Goal: Task Accomplishment & Management: Complete application form

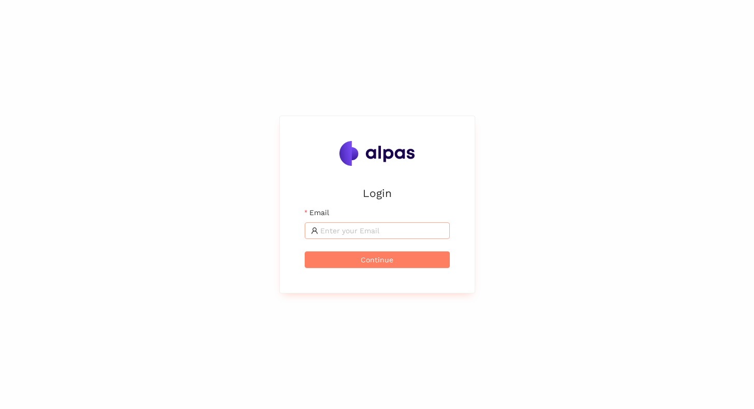
click at [365, 230] on input "Email" at bounding box center [381, 230] width 123 height 11
type input "[EMAIL_ADDRESS]"
click at [364, 257] on span "Continue" at bounding box center [377, 259] width 33 height 11
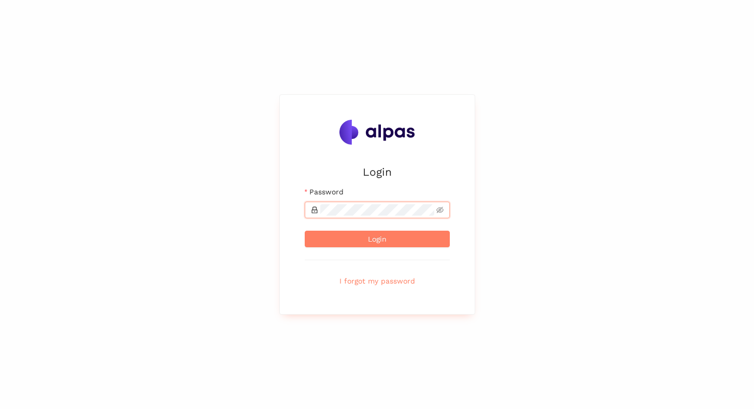
click at [305, 231] on button "Login" at bounding box center [377, 239] width 145 height 17
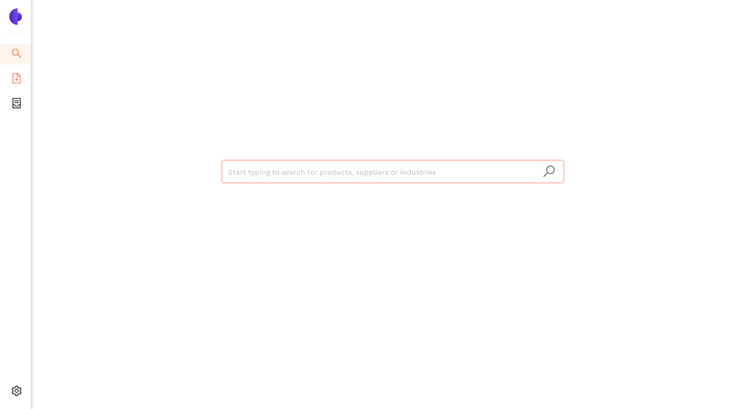
click at [29, 81] on span "eSourcing Templates" at bounding box center [63, 79] width 73 height 21
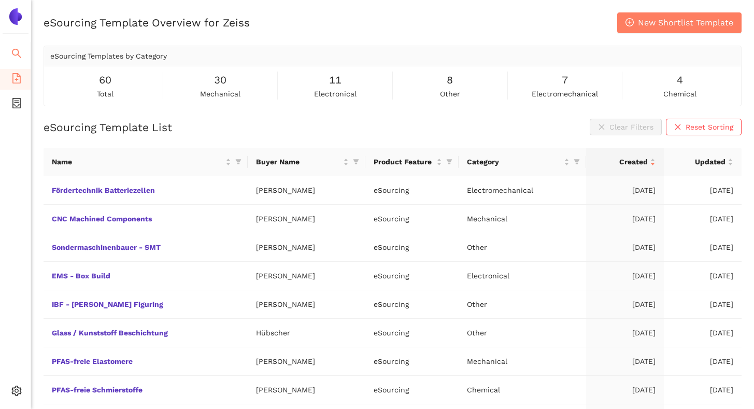
click at [22, 55] on li "Search" at bounding box center [15, 54] width 31 height 21
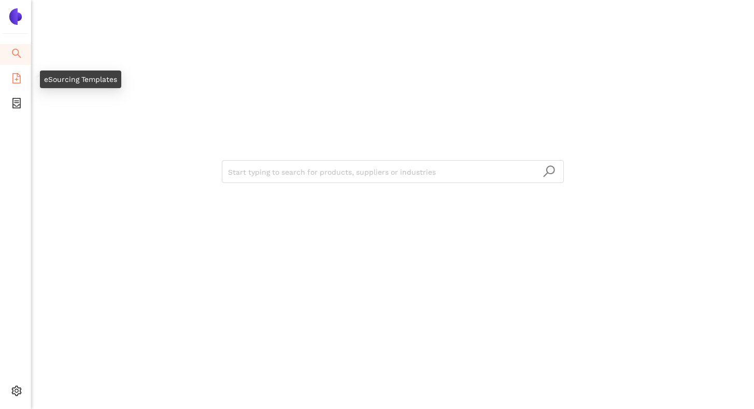
click at [17, 73] on icon "file-add" at bounding box center [16, 78] width 8 height 10
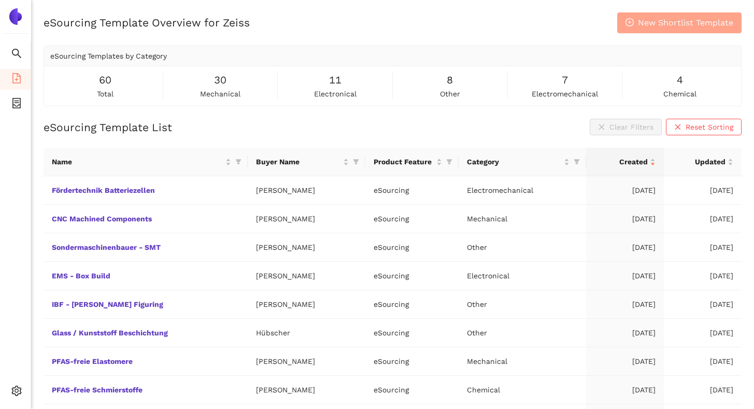
click at [654, 29] on span "New Shortlist Template" at bounding box center [685, 22] width 95 height 13
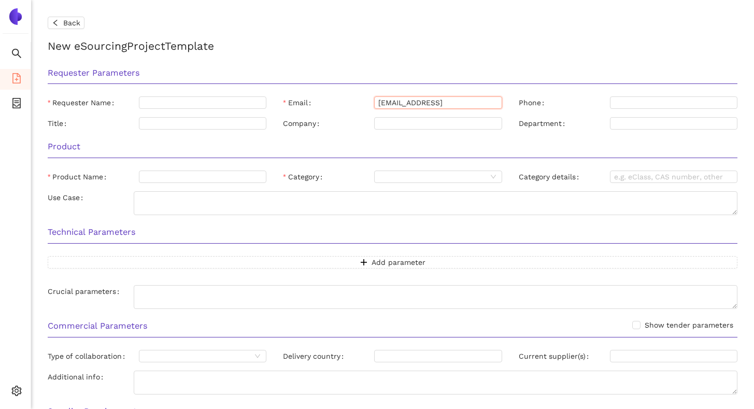
click at [416, 99] on input "[EMAIL_ADDRESS]" at bounding box center [437, 102] width 127 height 12
paste input "deborah.bauer@zeiss.com"
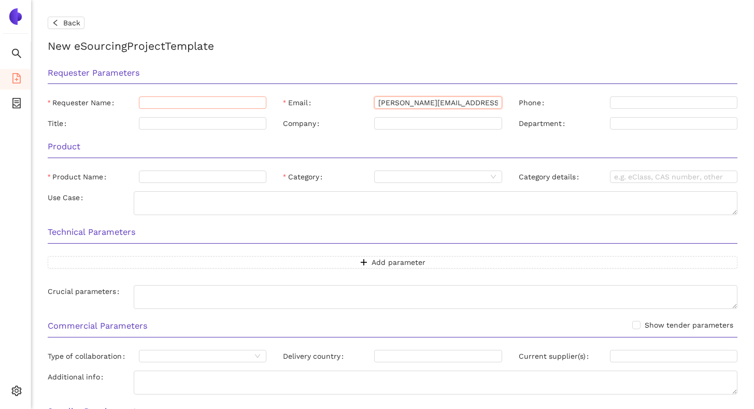
type input "deborah.bauer@zeiss.com"
click at [154, 105] on input "Requester Name" at bounding box center [202, 102] width 127 height 12
paste input "deborah.bauer@zeiss.com"
drag, startPoint x: 197, startPoint y: 104, endPoint x: 264, endPoint y: 106, distance: 67.4
click at [264, 106] on input "deborah.bauer@zeiss.com" at bounding box center [202, 102] width 127 height 12
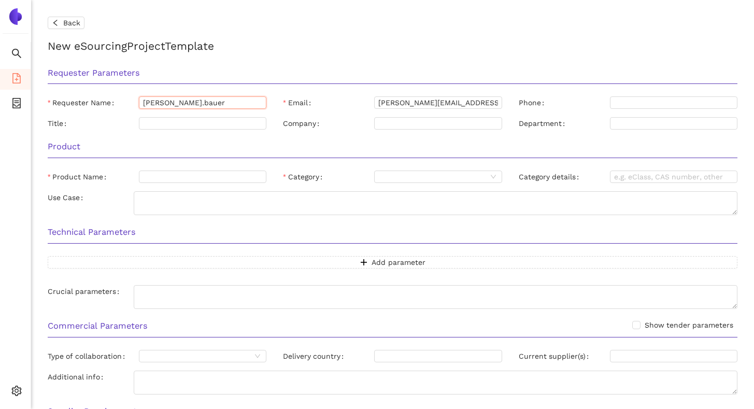
click at [175, 101] on input "deborah.bauer" at bounding box center [202, 102] width 127 height 12
type input "Deborah Bauer"
click at [310, 55] on form "Back New eSourcing Project Template Requester Parameters Requester Name Deborah…" at bounding box center [393, 337] width 690 height 641
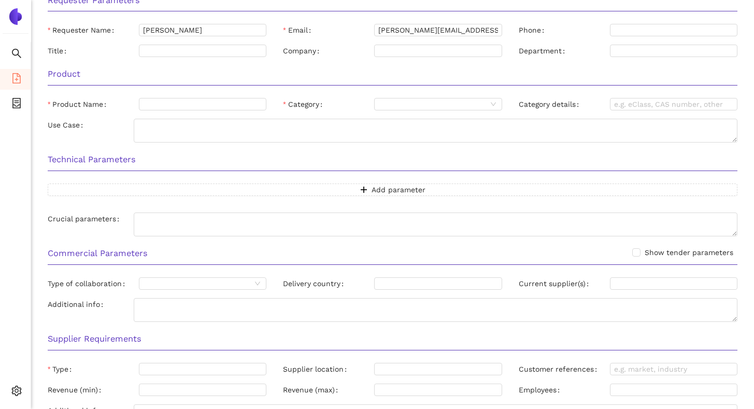
scroll to position [79, 0]
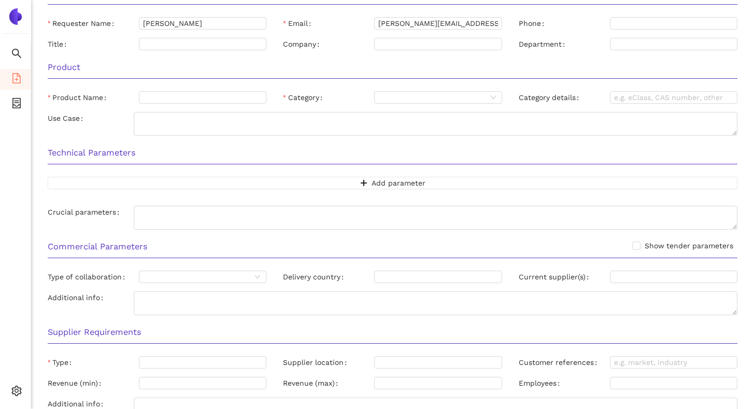
click at [66, 96] on label "Product Name" at bounding box center [79, 97] width 63 height 12
click at [139, 96] on input "Product Name" at bounding box center [202, 97] width 127 height 12
drag, startPoint x: 52, startPoint y: 98, endPoint x: 101, endPoint y: 101, distance: 48.8
click at [102, 101] on label "Product Name" at bounding box center [79, 97] width 63 height 12
click at [184, 104] on input "Product Name" at bounding box center [202, 97] width 127 height 12
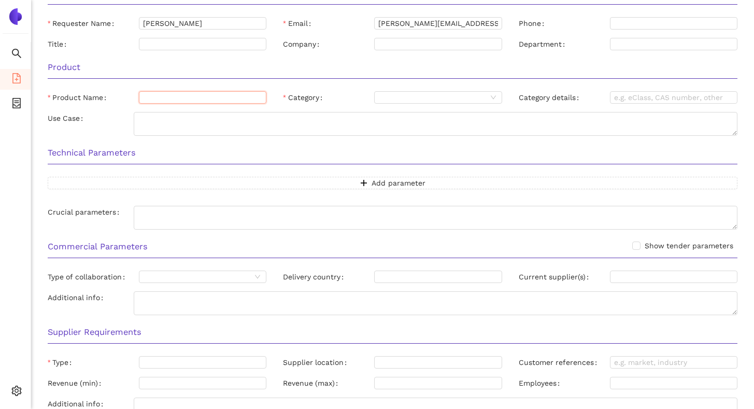
paste input "Navigationsmarkern MED"
type input "Navigationsmarkern MED"
click at [204, 82] on div "Product" at bounding box center [392, 70] width 706 height 33
click at [390, 101] on input "Category" at bounding box center [432, 97] width 108 height 11
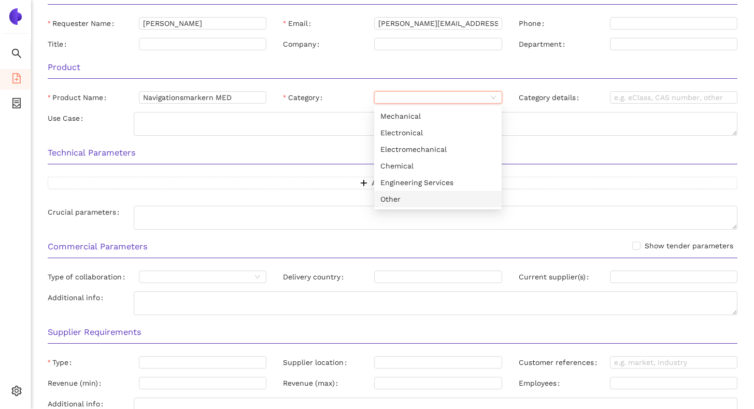
click at [398, 201] on div "Other" at bounding box center [437, 198] width 115 height 11
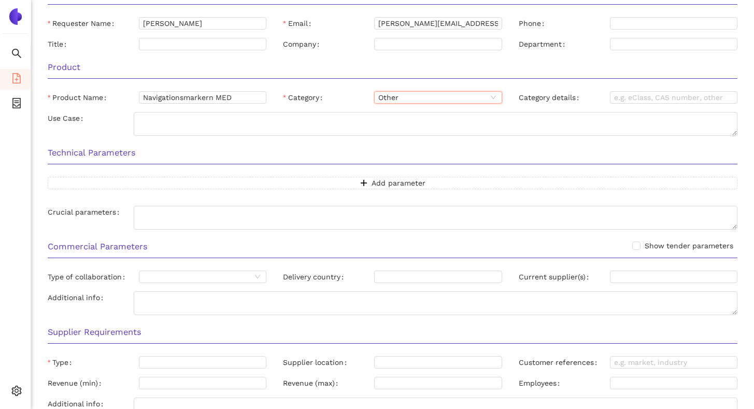
click at [368, 151] on h3 "Technical Parameters" at bounding box center [393, 152] width 690 height 13
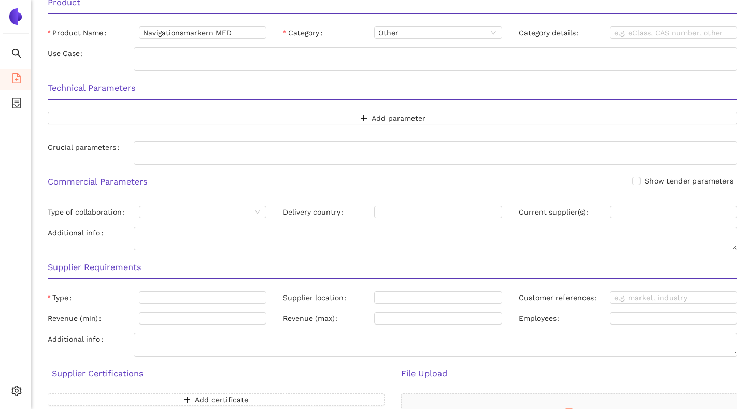
scroll to position [149, 0]
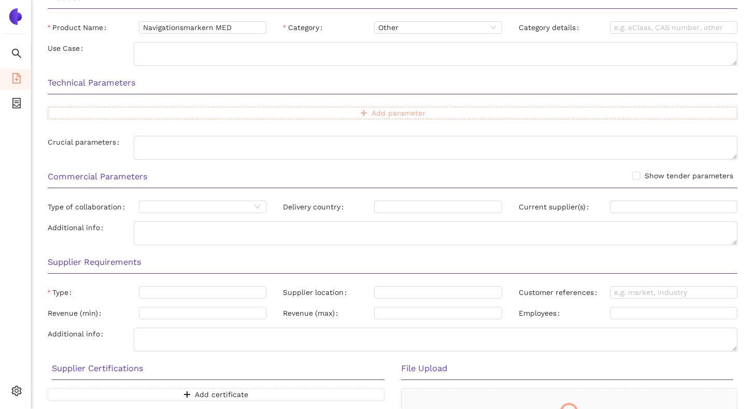
click at [376, 113] on span "Add parameter" at bounding box center [399, 112] width 54 height 11
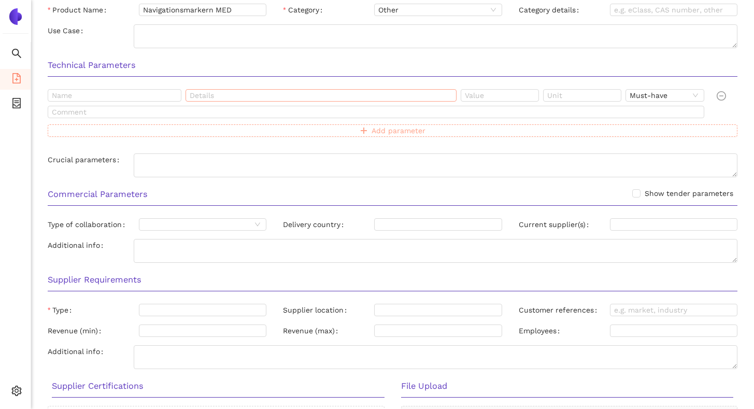
scroll to position [168, 0]
click at [140, 101] on input "text" at bounding box center [115, 94] width 134 height 12
drag, startPoint x: 96, startPoint y: 95, endPoint x: 47, endPoint y: 95, distance: 48.7
click at [47, 95] on div "Dimensionen Must-have" at bounding box center [378, 104] width 669 height 33
type input "Form"
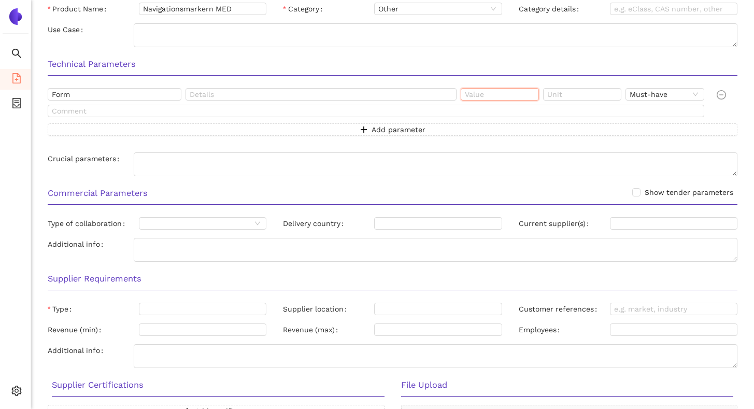
click at [468, 97] on input "text" at bounding box center [500, 94] width 78 height 12
type input "Sphärisch"
click at [469, 77] on div "Technical Parameters" at bounding box center [392, 67] width 706 height 33
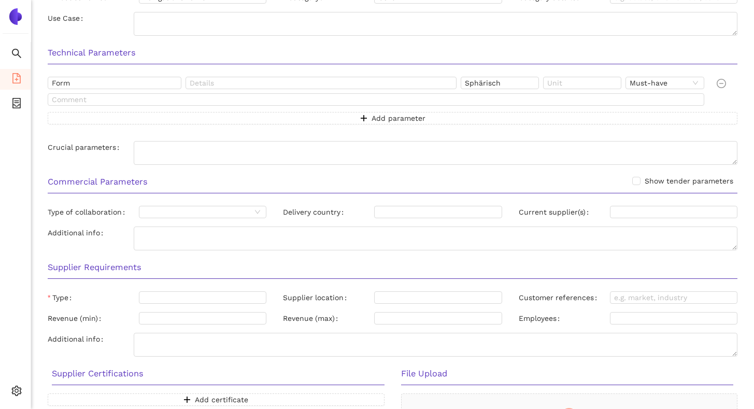
scroll to position [179, 0]
click at [652, 69] on div "Technical Parameters" at bounding box center [392, 56] width 706 height 33
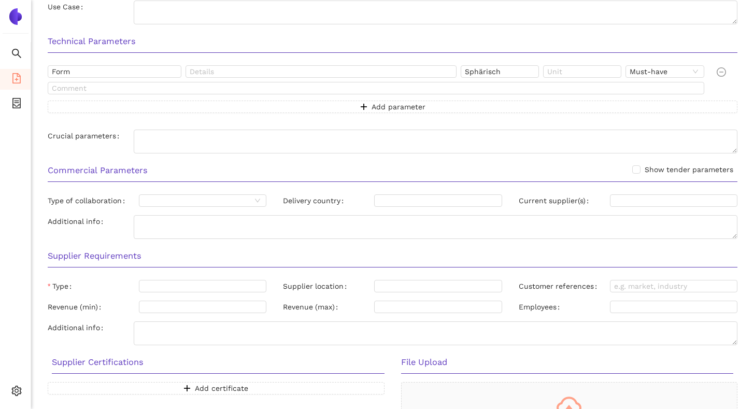
scroll to position [193, 0]
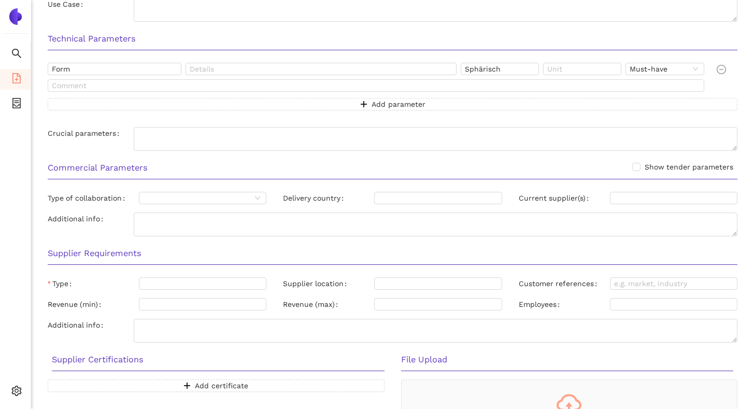
click at [652, 69] on span "Must-have" at bounding box center [665, 68] width 70 height 11
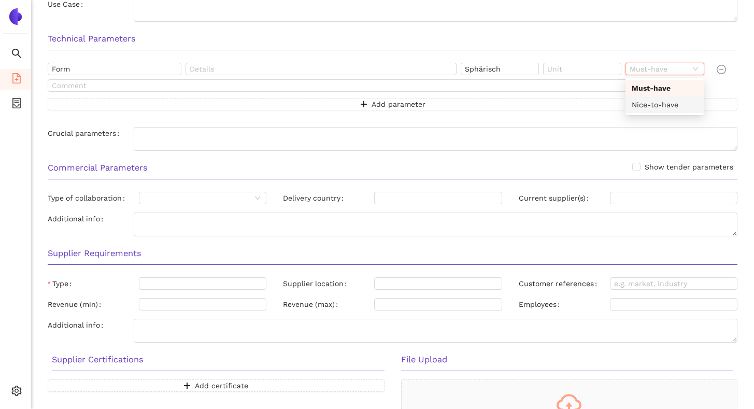
click at [651, 102] on div "Nice-to-have" at bounding box center [665, 104] width 66 height 11
click at [651, 69] on span "Nice-to-have" at bounding box center [665, 68] width 70 height 11
click at [673, 103] on div "Nice-to-have" at bounding box center [665, 104] width 66 height 11
click at [735, 87] on div at bounding box center [727, 79] width 29 height 33
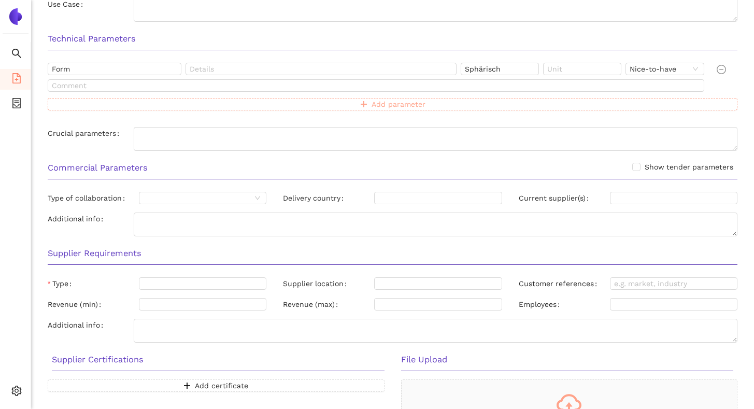
click at [370, 102] on button "Add parameter" at bounding box center [393, 104] width 690 height 12
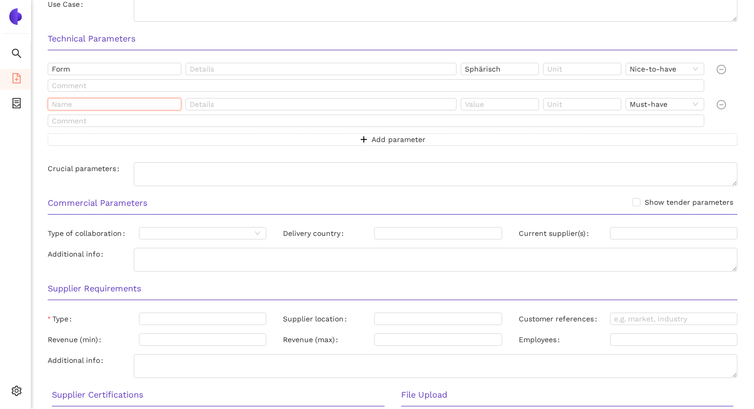
click at [133, 103] on input "text" at bounding box center [115, 104] width 134 height 12
click at [205, 53] on div "Technical Parameters" at bounding box center [392, 42] width 706 height 33
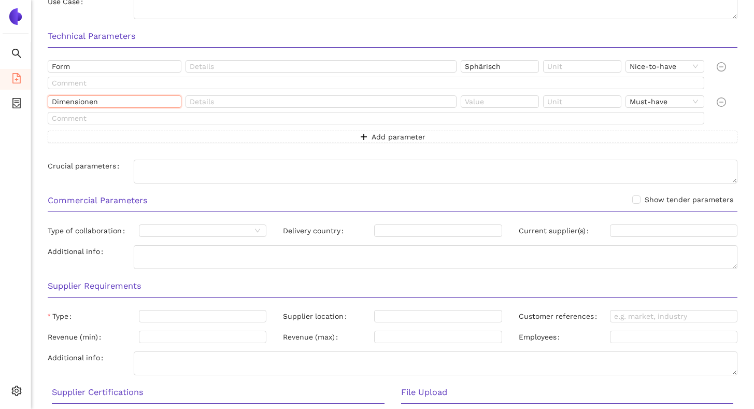
click at [141, 98] on input "Dimensionen" at bounding box center [115, 101] width 134 height 12
type input "Dimensionen - Durchmesser"
click at [476, 99] on input "text" at bounding box center [500, 101] width 78 height 12
type input "min. 2,5 - max. 13"
click at [557, 100] on input "text" at bounding box center [582, 101] width 78 height 12
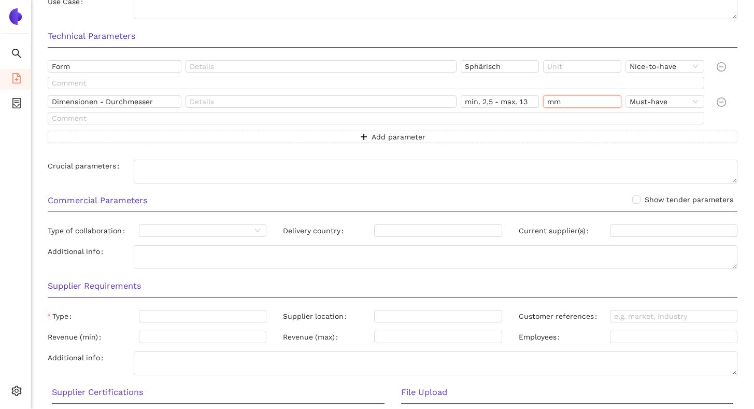
type input "mm"
click at [582, 37] on h3 "Technical Parameters" at bounding box center [393, 36] width 690 height 13
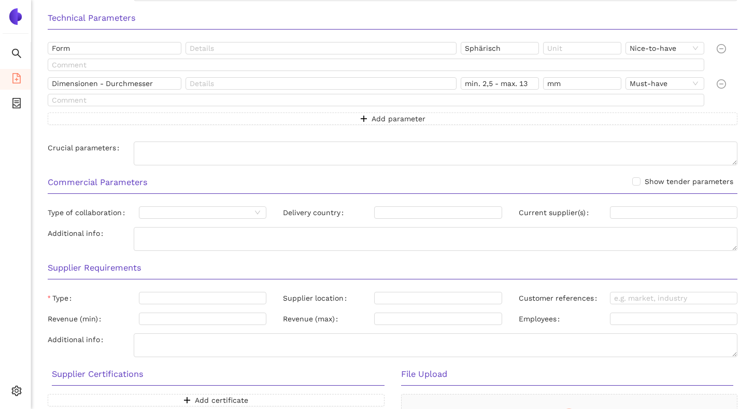
scroll to position [215, 0]
click at [451, 135] on div "Form Sphärisch Nice-to-have Dimensionen - Durchmesser min. 2,5 - max. 13 mm Mus…" at bounding box center [392, 88] width 706 height 95
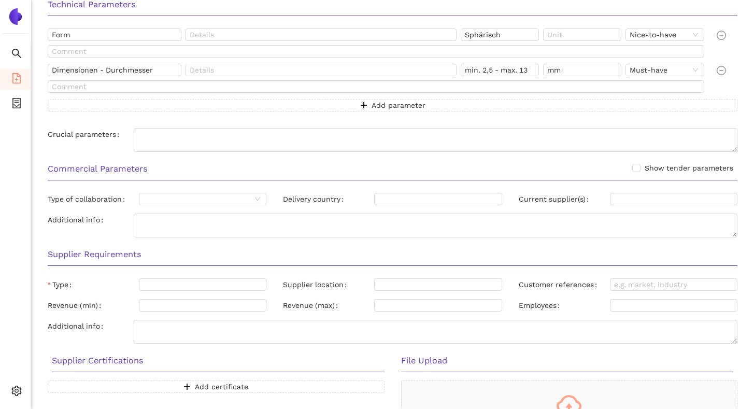
scroll to position [229, 0]
click at [421, 105] on span "Add parameter" at bounding box center [399, 103] width 54 height 11
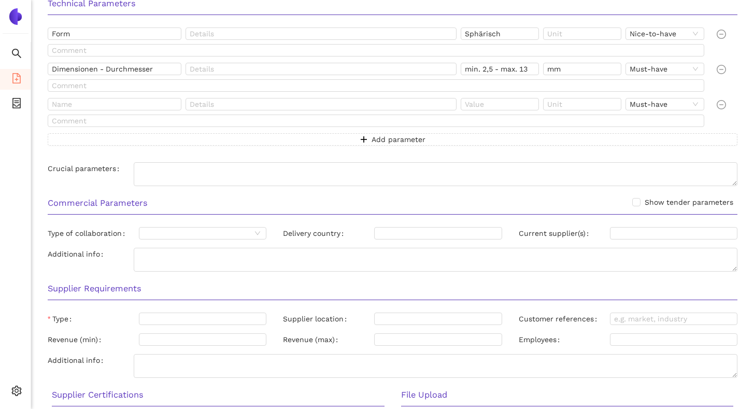
click at [400, 156] on div "Form Sphärisch Nice-to-have Dimensionen - Durchmesser min. 2,5 - max. 13 mm Mus…" at bounding box center [392, 92] width 706 height 131
click at [102, 106] on input "text" at bounding box center [115, 104] width 134 height 12
click at [73, 98] on input "Seriliät" at bounding box center [115, 104] width 134 height 12
click at [70, 102] on input "Seriliät" at bounding box center [115, 104] width 134 height 12
type input "Serilität"
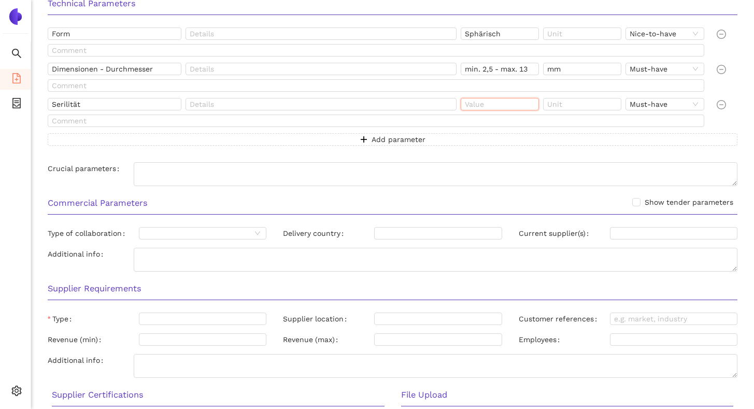
click at [481, 109] on input "text" at bounding box center [500, 104] width 78 height 12
type input "Steril-Verpackt"
click at [488, 155] on div "Form Sphärisch Nice-to-have Dimensionen - Durchmesser min. 2,5 - max. 13 mm Mus…" at bounding box center [392, 92] width 706 height 131
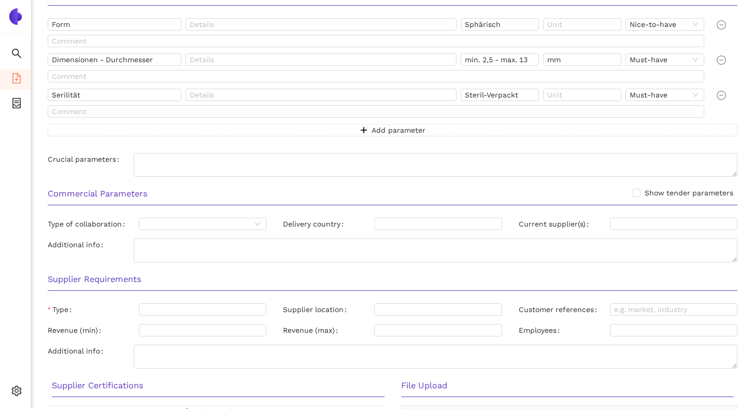
scroll to position [241, 0]
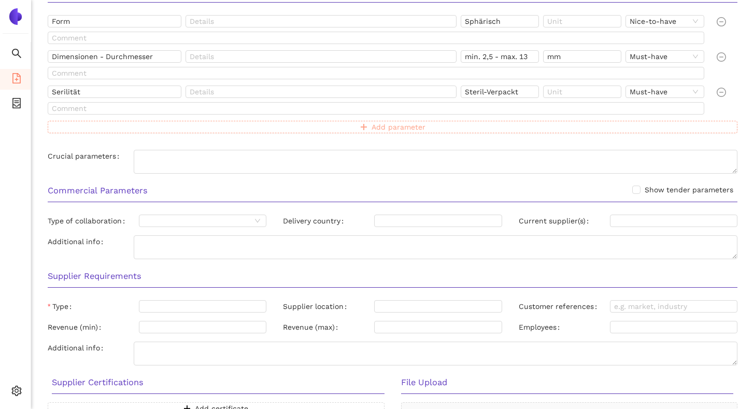
click at [416, 132] on span "Add parameter" at bounding box center [399, 126] width 54 height 11
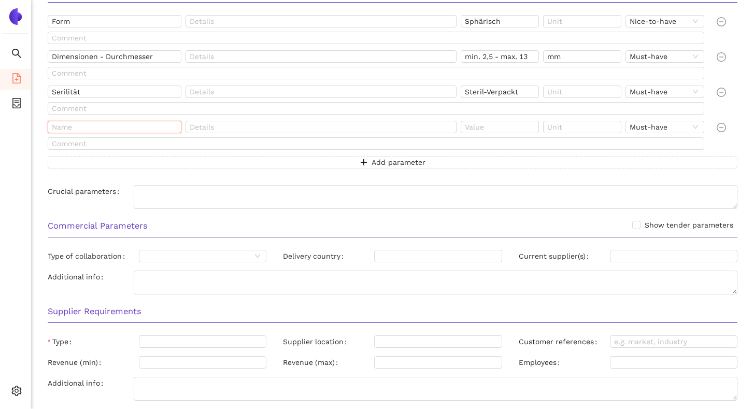
click at [175, 130] on input "text" at bounding box center [115, 127] width 134 height 12
click at [56, 92] on input "Serilität" at bounding box center [115, 92] width 134 height 12
type input "Sterilität"
click at [75, 124] on input "text" at bounding box center [115, 127] width 134 height 12
type input "Sichtbarkeit"
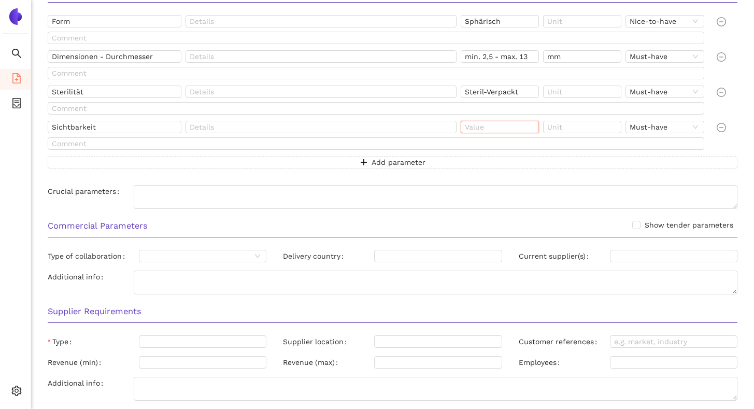
click at [490, 127] on input "text" at bounding box center [500, 127] width 78 height 12
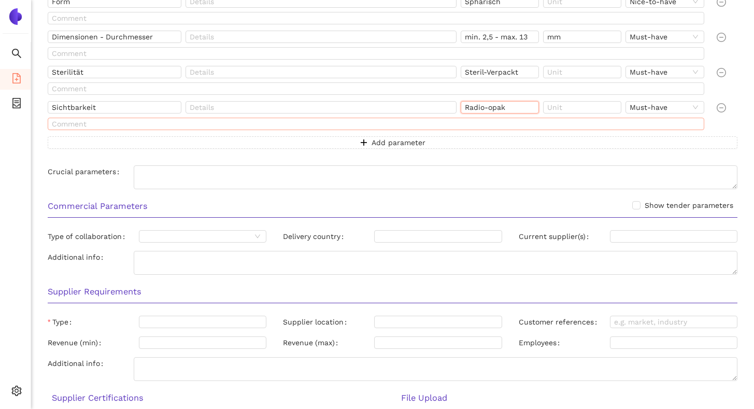
scroll to position [266, 0]
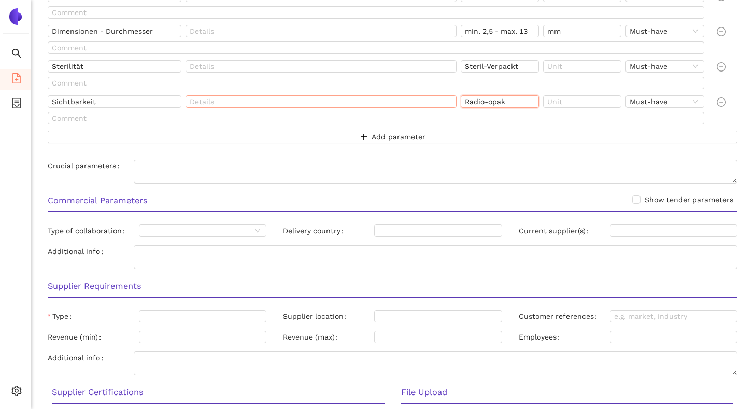
type input "Radio-opak"
click at [223, 102] on input "text" at bounding box center [321, 101] width 271 height 12
click at [294, 103] on input "Kontrast im Röntgen sollte aureichend sein" at bounding box center [321, 101] width 271 height 12
type input "Kontrast im Röntgen sollte ausreichend sein"
click at [315, 154] on div "Form Sphärisch Nice-to-have Dimensionen - Durchmesser min. 2,5 - max. 13 mm Mus…" at bounding box center [392, 73] width 706 height 166
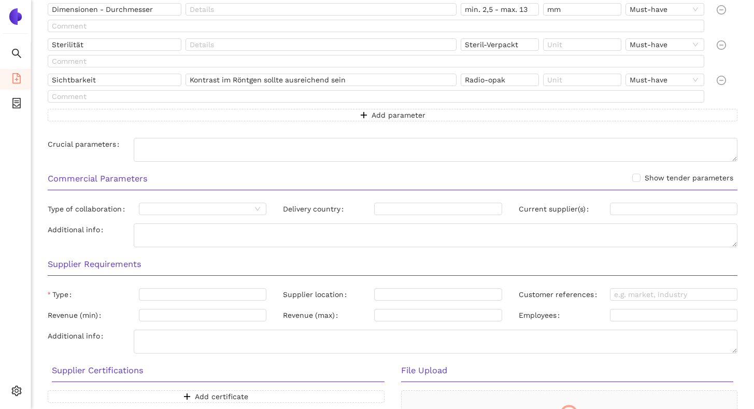
scroll to position [286, 0]
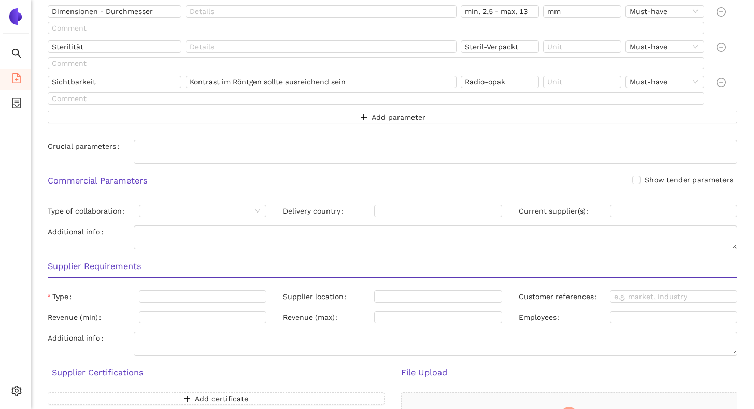
click at [307, 133] on div "Form Sphärisch Nice-to-have Dimensionen - Durchmesser min. 2,5 - max. 13 mm Mus…" at bounding box center [392, 53] width 706 height 166
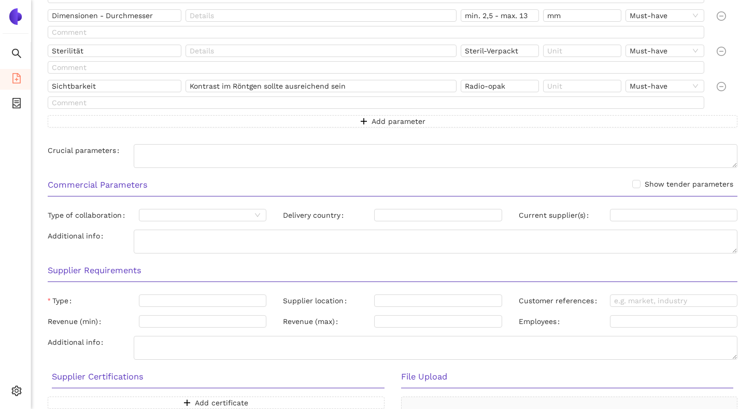
scroll to position [281, 0]
click at [263, 105] on input "text" at bounding box center [376, 103] width 657 height 12
type input "Kontrastreicher als Knochen"
click at [289, 140] on div "Form Sphärisch Nice-to-have Dimensionen - Durchmesser min. 2,5 - max. 13 mm Mus…" at bounding box center [392, 58] width 706 height 166
click at [288, 124] on button "Add parameter" at bounding box center [393, 122] width 690 height 12
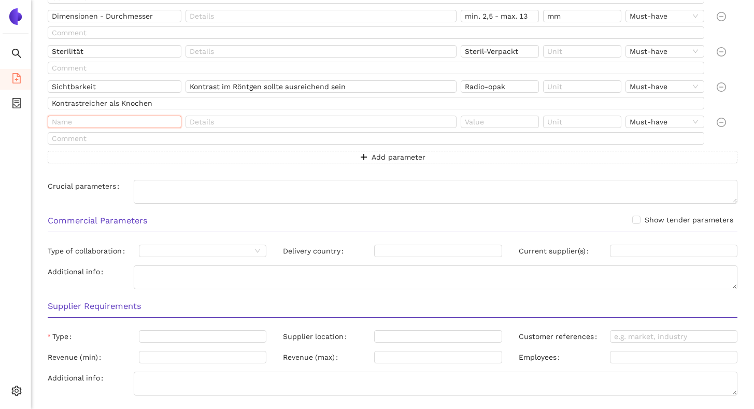
click at [115, 123] on input "text" at bounding box center [115, 122] width 134 height 12
type input "Verwendungszweck"
click at [480, 122] on input "text" at bounding box center [500, 122] width 78 height 12
click at [477, 170] on div "Form Sphärisch Nice-to-have Dimensionen - Durchmesser min. 2,5 - max. 13 mm Mus…" at bounding box center [392, 75] width 706 height 201
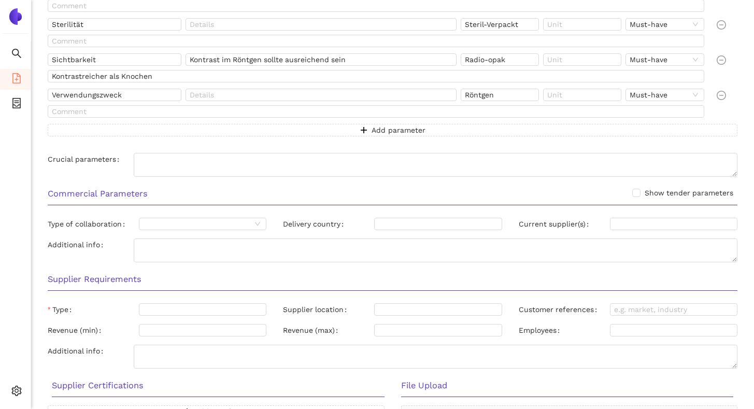
scroll to position [306, 0]
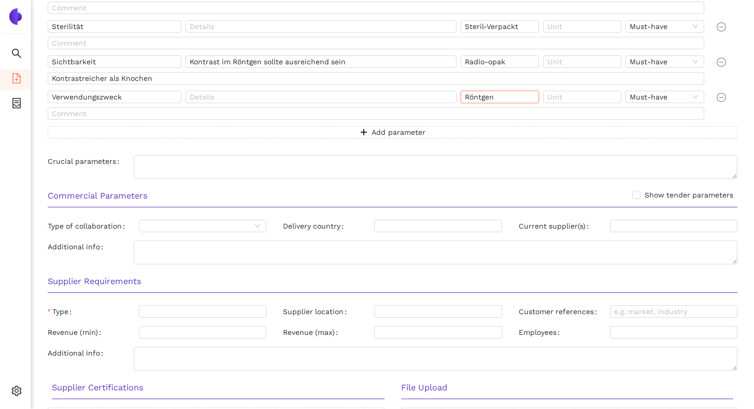
click at [503, 99] on input "Röntgen" at bounding box center [500, 97] width 78 height 12
type input "Röntgen; CT"
click at [486, 147] on div "Form Sphärisch Nice-to-have Dimensionen - Durchmesser min. 2,5 - max. 13 mm Mus…" at bounding box center [392, 50] width 706 height 201
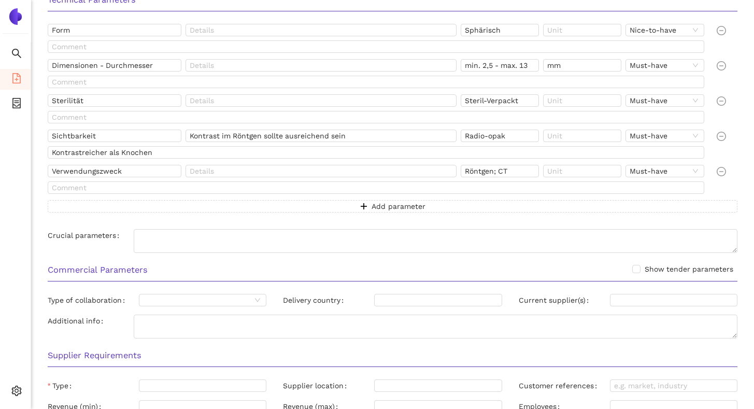
scroll to position [237, 0]
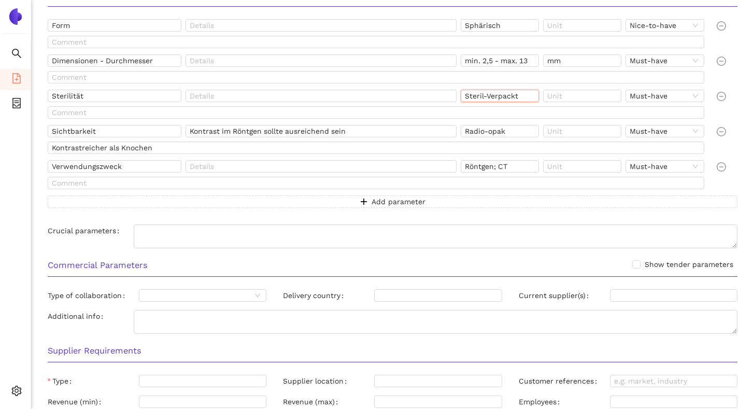
drag, startPoint x: 522, startPoint y: 99, endPoint x: 488, endPoint y: 97, distance: 33.7
click at [488, 97] on input "Steril-Verpackt" at bounding box center [500, 96] width 78 height 12
click at [521, 97] on input "Steril-Verpackt" at bounding box center [500, 96] width 78 height 12
type input "Steril"
click at [496, 217] on div "Form Sphärisch Nice-to-have Dimensionen - Durchmesser min. 2,5 - max. 13 mm Mus…" at bounding box center [392, 119] width 706 height 201
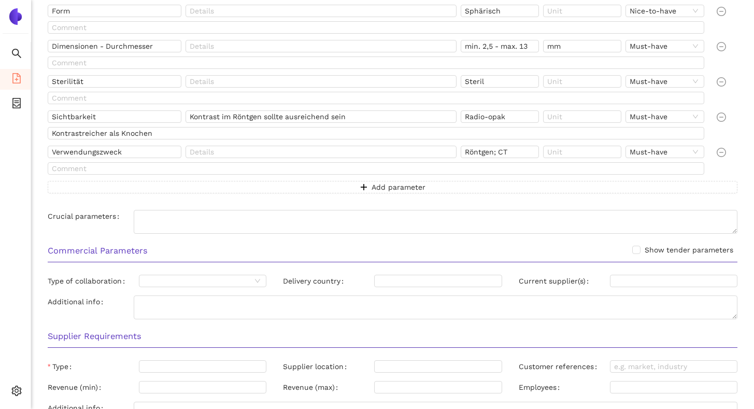
scroll to position [254, 0]
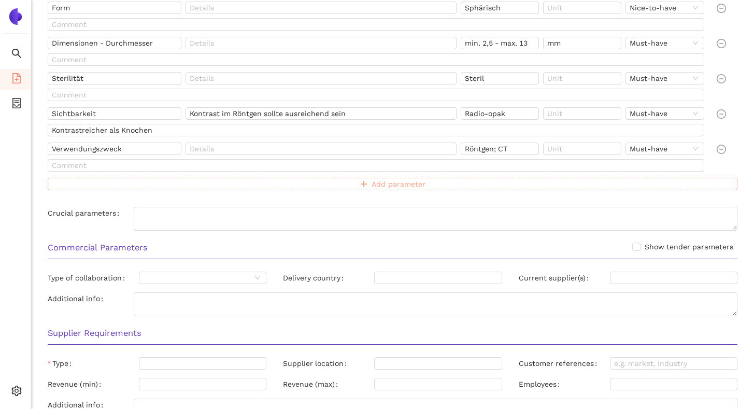
click at [443, 185] on button "Add parameter" at bounding box center [393, 184] width 690 height 12
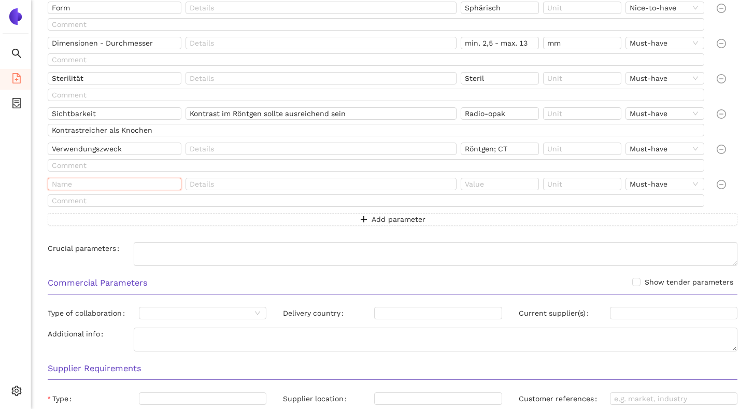
click at [97, 186] on input "text" at bounding box center [115, 184] width 134 height 12
type input "Lieferzustand"
click at [476, 182] on input "text" at bounding box center [500, 184] width 78 height 12
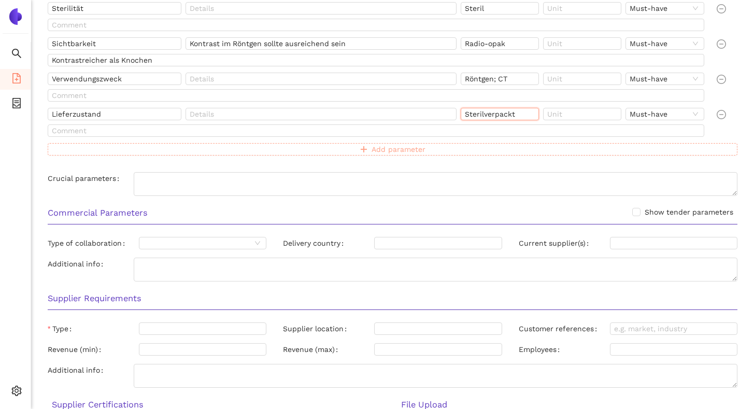
scroll to position [336, 0]
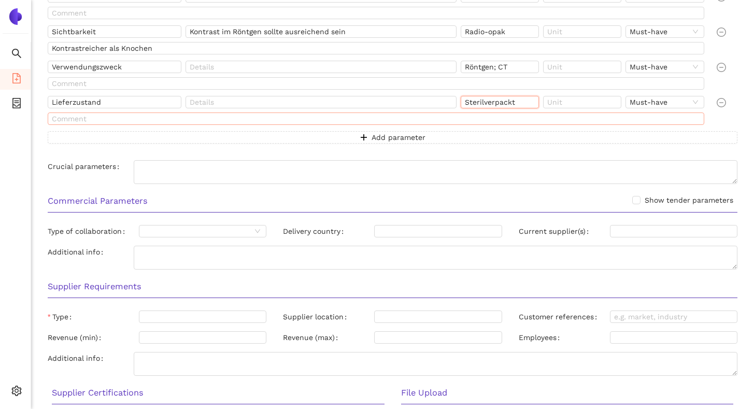
type input "Sterilverpackt"
click at [203, 120] on input "text" at bounding box center [376, 118] width 657 height 12
type input "Über Partner okay"
click at [124, 156] on div "Technical Parameters Form Sphärisch Nice-to-have Dimensionen - Durchmesser min.…" at bounding box center [392, 35] width 706 height 305
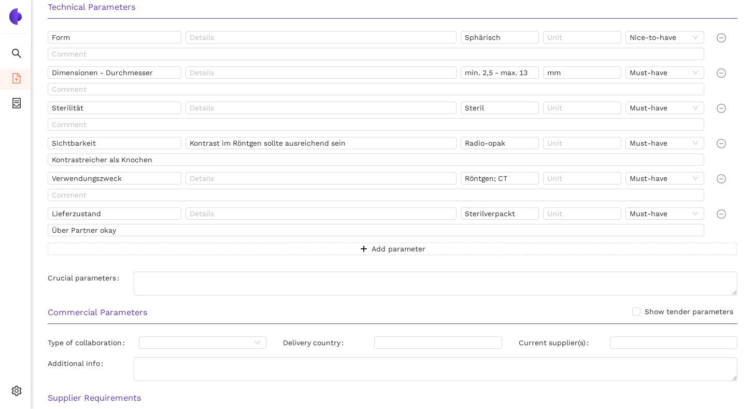
scroll to position [226, 0]
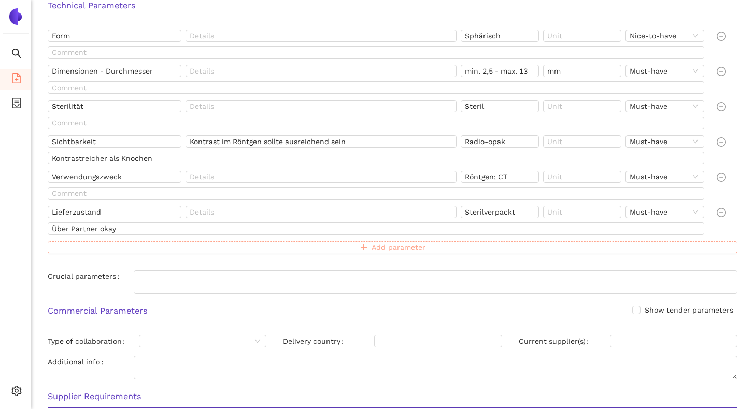
click at [192, 247] on button "Add parameter" at bounding box center [393, 247] width 690 height 12
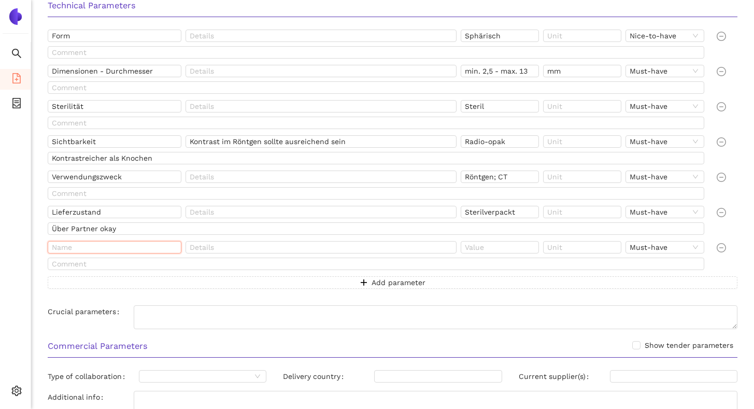
click at [108, 250] on input "text" at bounding box center [115, 247] width 134 height 12
type input "Fixierung"
click at [483, 245] on input "text" at bounding box center [500, 247] width 78 height 12
click at [503, 249] on input "nicht Invasiv" at bounding box center [500, 247] width 78 height 12
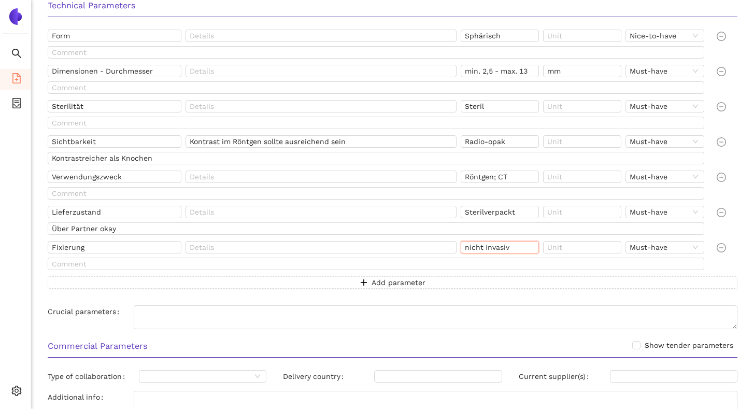
type input "nicht Invasiv"
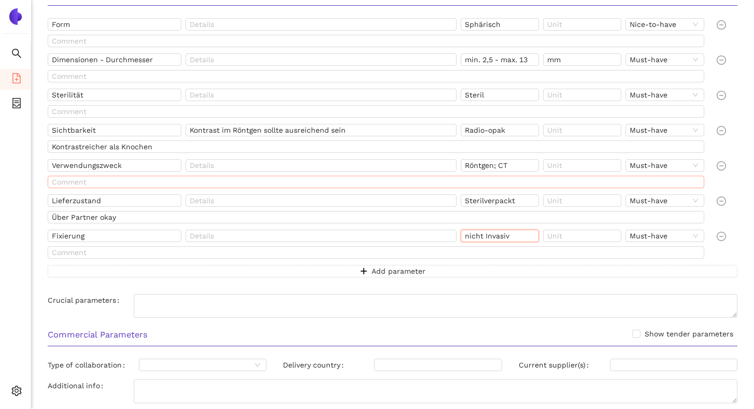
scroll to position [240, 0]
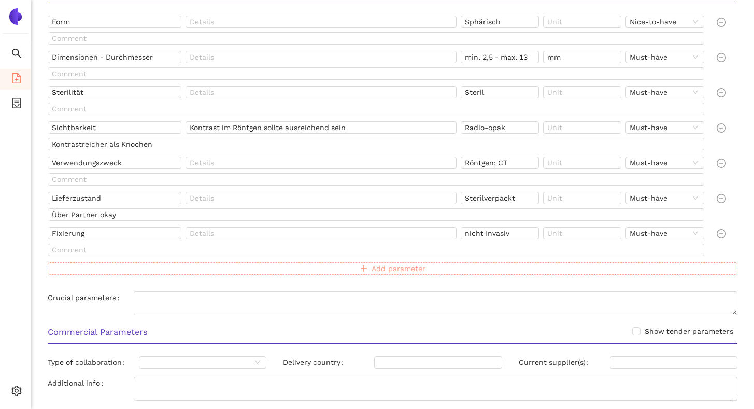
click at [154, 265] on button "Add parameter" at bounding box center [393, 268] width 690 height 12
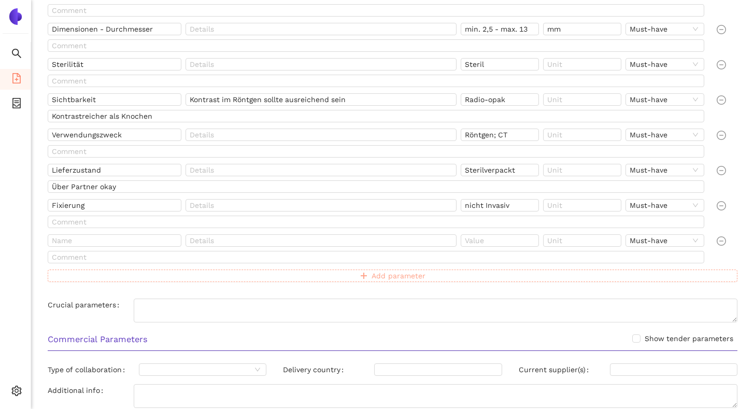
scroll to position [269, 0]
click at [102, 101] on input "Sichtbarkeit" at bounding box center [115, 98] width 134 height 12
click at [112, 238] on input "text" at bounding box center [115, 239] width 134 height 12
paste input "Sichtbarkeit"
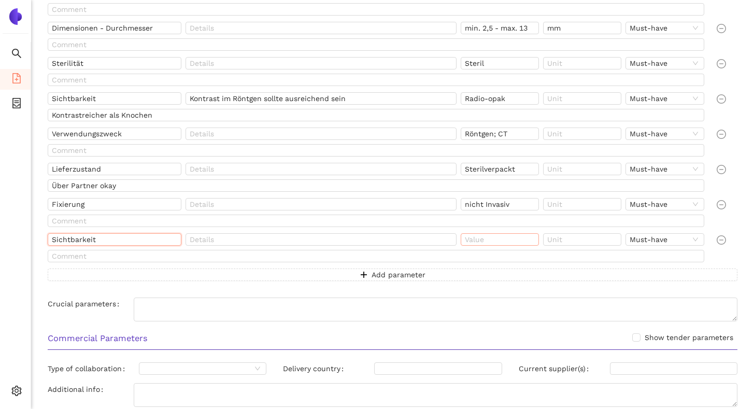
type input "Sichtbarkeit"
click at [468, 235] on input "text" at bounding box center [500, 239] width 78 height 12
type input "im Operationsmikroskop"
click at [475, 290] on div "Form Sphärisch Nice-to-have Dimensionen - Durchmesser min. 2,5 - max. 13 mm Mus…" at bounding box center [392, 140] width 706 height 307
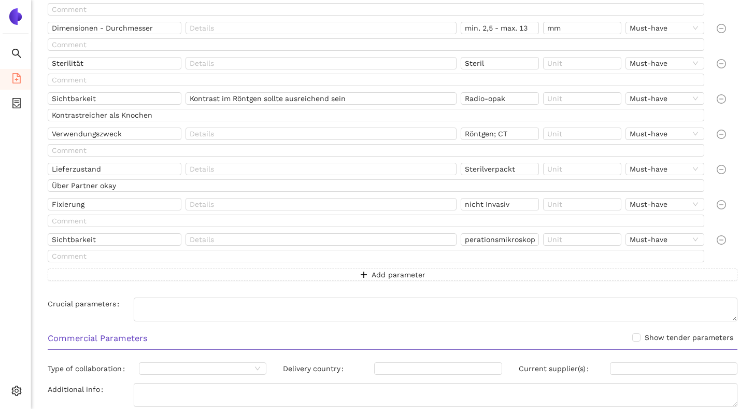
scroll to position [0, 0]
click at [500, 289] on div "Form Sphärisch Nice-to-have Dimensionen - Durchmesser min. 2,5 - max. 13 mm Mus…" at bounding box center [392, 140] width 706 height 307
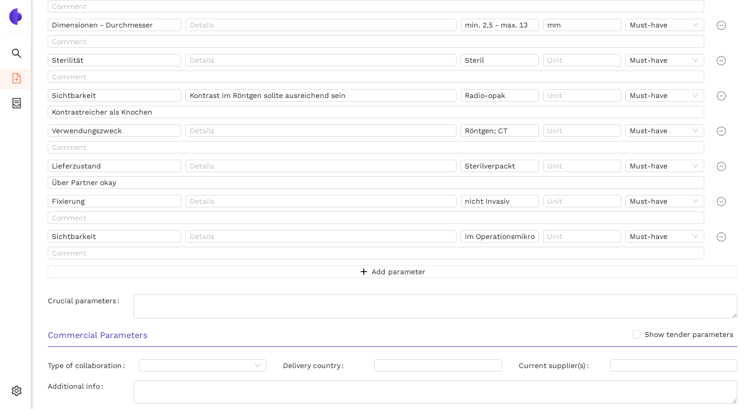
scroll to position [274, 0]
click at [424, 271] on button "Add parameter" at bounding box center [393, 270] width 690 height 12
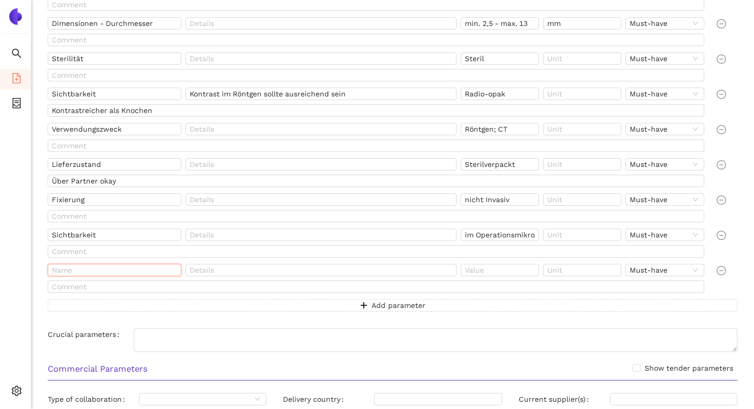
click at [108, 274] on input "text" at bounding box center [115, 270] width 134 height 12
type input "Markerbefestigung"
click at [479, 270] on input "text" at bounding box center [500, 270] width 78 height 12
click at [316, 273] on input "text" at bounding box center [321, 270] width 271 height 12
drag, startPoint x: 500, startPoint y: 269, endPoint x: 465, endPoint y: 268, distance: 35.3
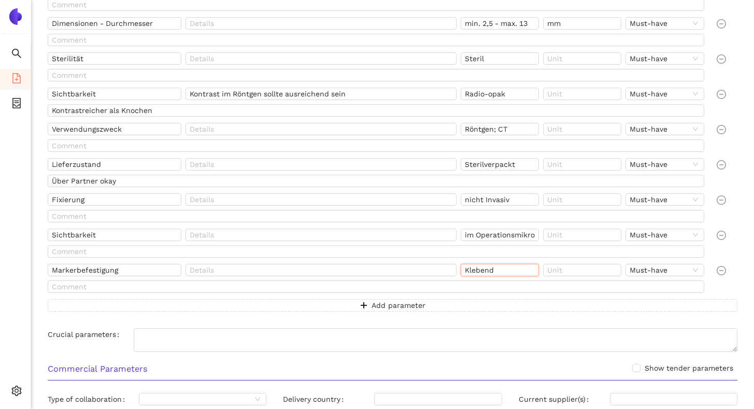
click at [465, 268] on input "Klebend" at bounding box center [500, 270] width 78 height 12
type input "Statisch"
click at [287, 266] on input "text" at bounding box center [321, 270] width 271 height 12
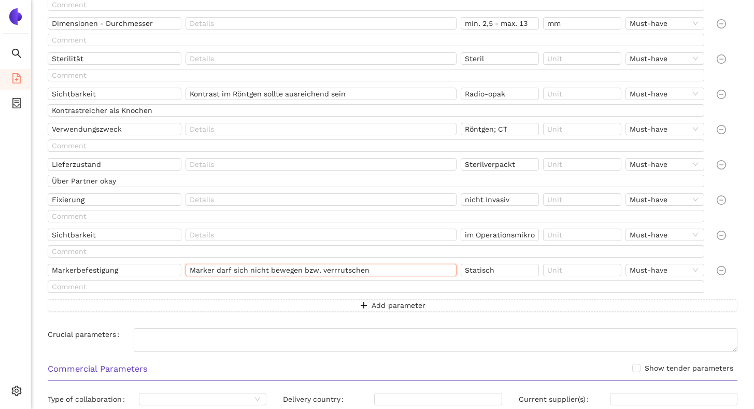
click at [334, 273] on input "Marker darf sich nicht bewegen bzw. verrrutschen" at bounding box center [321, 270] width 271 height 12
type input "Marker darf sich nicht bewegen bzw. verrutschen"
click at [334, 296] on div at bounding box center [378, 288] width 661 height 17
click at [327, 304] on button "Add parameter" at bounding box center [393, 305] width 690 height 12
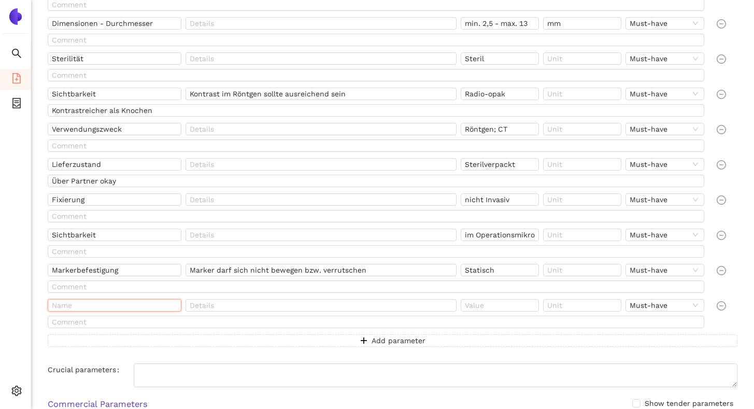
click at [120, 309] on input "text" at bounding box center [115, 305] width 134 height 12
type input "M"
type input "P"
type input "Plattform - Markerbefestigung"
click at [229, 307] on input "text" at bounding box center [321, 305] width 271 height 12
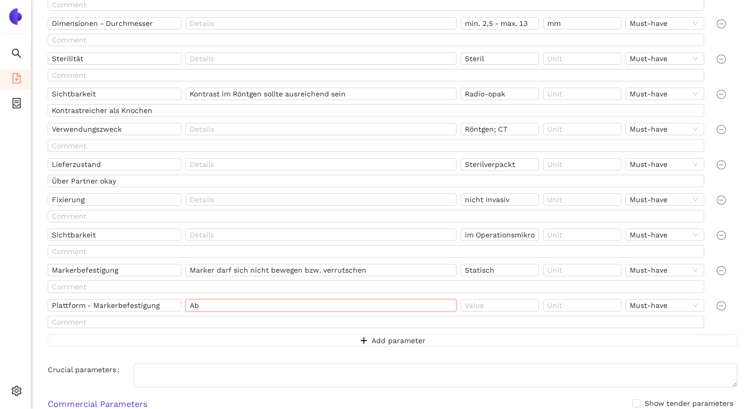
type input "A"
type input "Durchmesser"
click at [479, 309] on input "text" at bounding box center [500, 305] width 78 height 12
type input "15"
click at [568, 309] on input "text" at bounding box center [582, 305] width 78 height 12
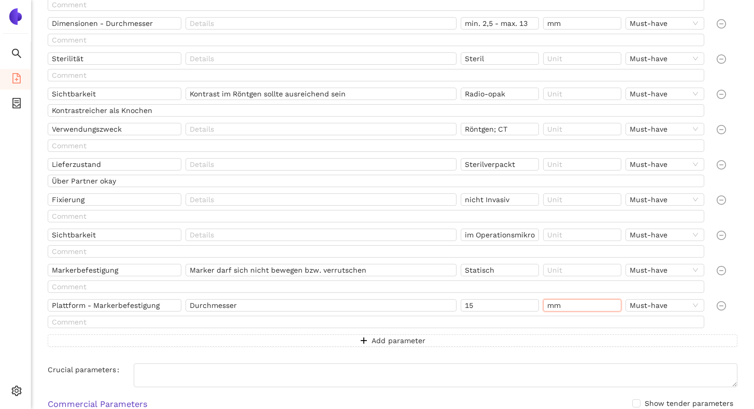
type input "mm"
click at [537, 353] on div "Form Sphärisch Nice-to-have Dimensionen - Durchmesser min. 2,5 - max. 13 mm Mus…" at bounding box center [392, 170] width 706 height 377
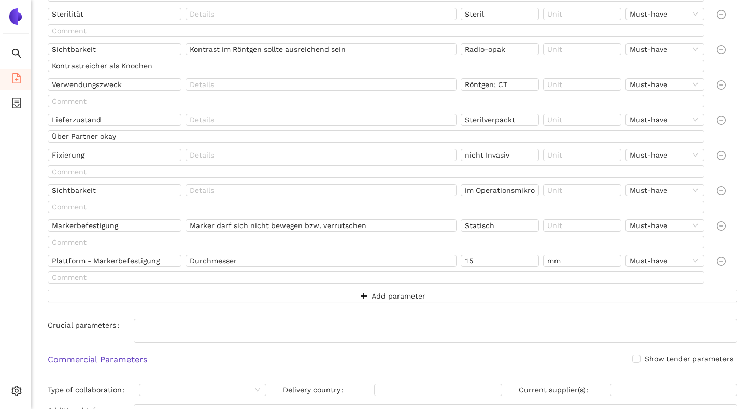
scroll to position [324, 0]
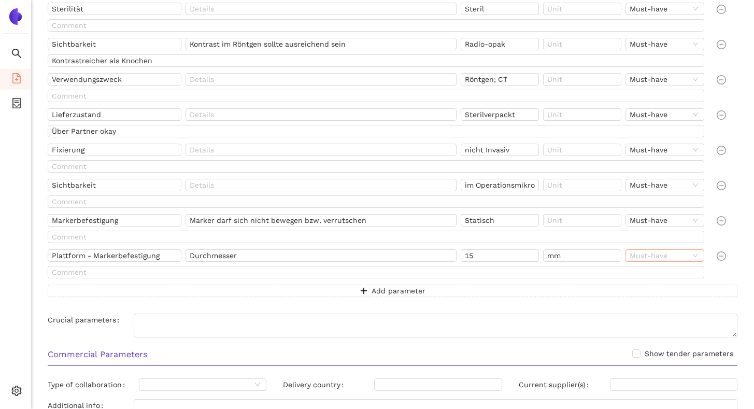
click at [639, 256] on span "Must-have" at bounding box center [665, 255] width 70 height 11
click at [635, 288] on div "Nice-to-have" at bounding box center [665, 290] width 66 height 11
click at [622, 306] on div "Form Sphärisch Nice-to-have Dimensionen - Durchmesser min. 2,5 - max. 13 mm Mus…" at bounding box center [392, 120] width 706 height 377
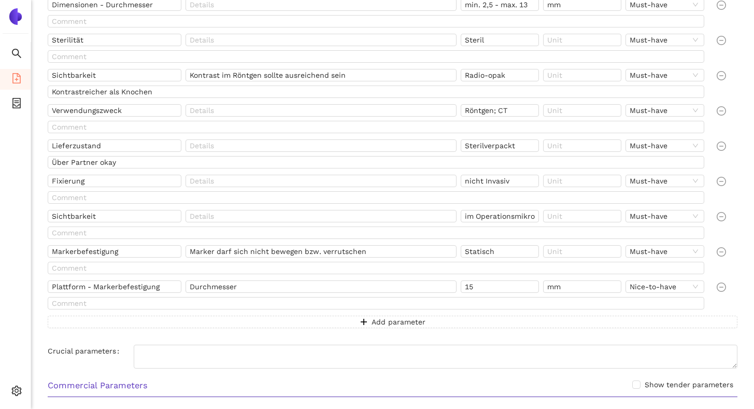
scroll to position [286, 0]
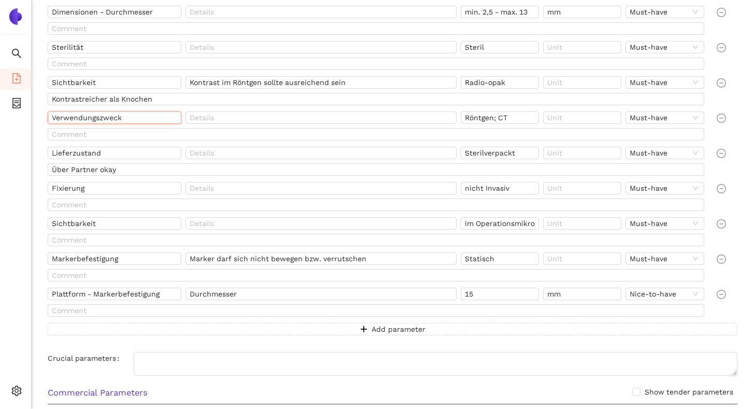
click at [128, 119] on input "Verwendungszweck" at bounding box center [115, 117] width 134 height 12
click at [126, 329] on button "Add parameter" at bounding box center [393, 329] width 690 height 12
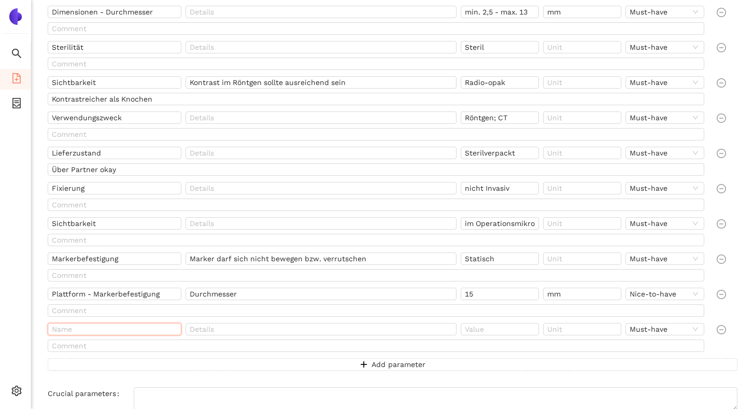
click at [115, 332] on input "text" at bounding box center [115, 329] width 134 height 12
paste input "Verwendungszweck"
type input "Verwendungszweck"
click at [479, 325] on input "text" at bounding box center [500, 329] width 78 height 12
click at [487, 354] on div at bounding box center [378, 347] width 661 height 17
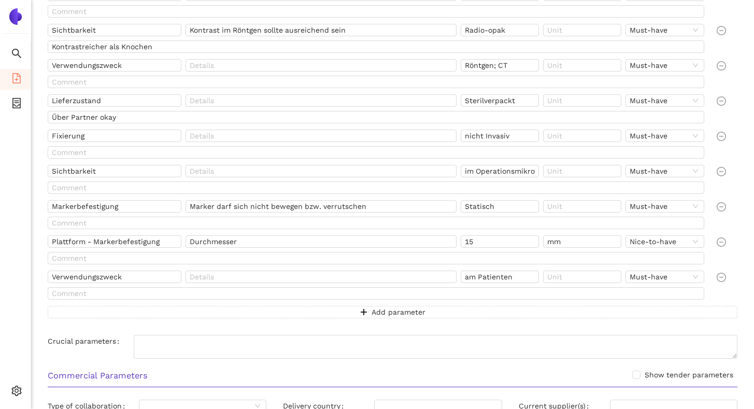
scroll to position [342, 0]
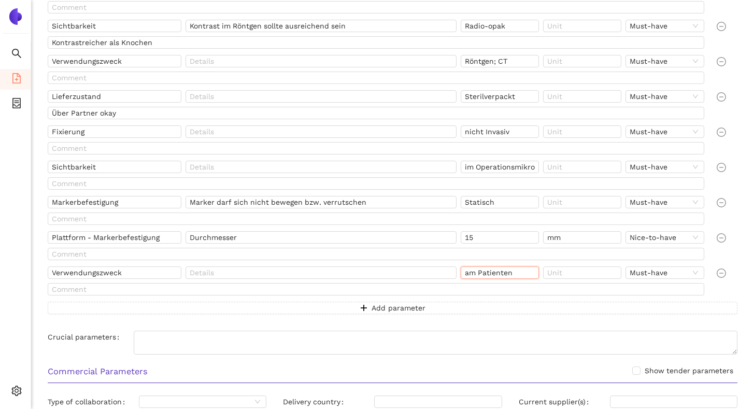
drag, startPoint x: 511, startPoint y: 272, endPoint x: 467, endPoint y: 274, distance: 44.1
click at [467, 274] on input "am Patienten" at bounding box center [500, 272] width 78 height 12
drag, startPoint x: 511, startPoint y: 271, endPoint x: 463, endPoint y: 271, distance: 48.2
click at [463, 271] on input "an Personen" at bounding box center [500, 272] width 78 height 12
type input "auf der Haut"
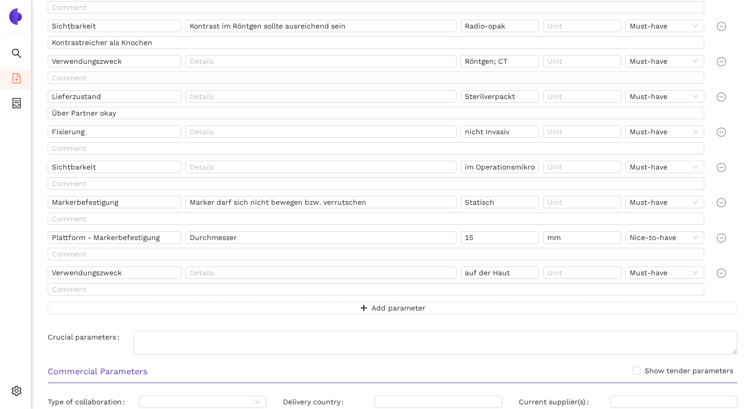
click at [476, 299] on div at bounding box center [378, 291] width 661 height 17
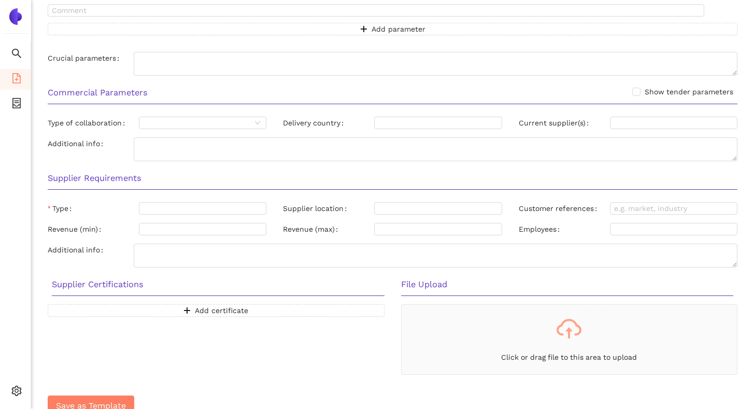
scroll to position [622, 0]
click at [161, 121] on input "Type of collaboration" at bounding box center [197, 121] width 108 height 11
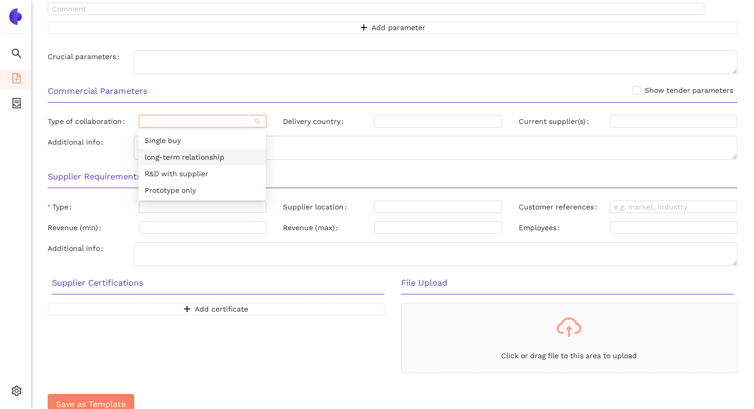
click at [170, 153] on div "long-term relationship" at bounding box center [202, 156] width 115 height 11
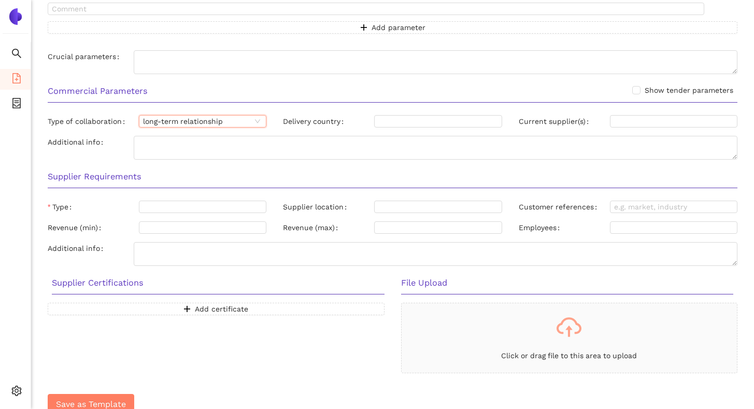
scroll to position [636, 0]
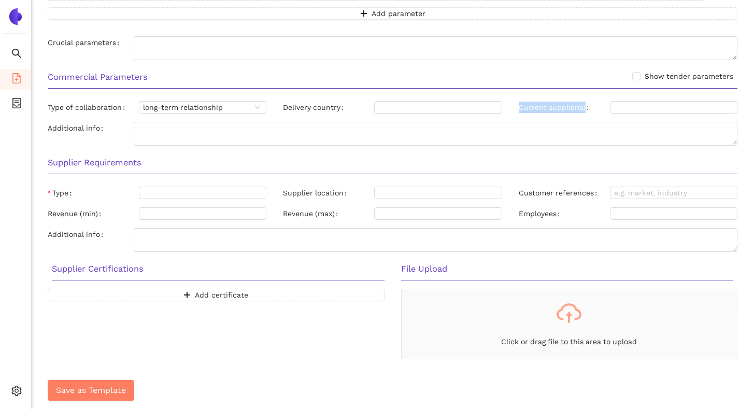
drag, startPoint x: 518, startPoint y: 108, endPoint x: 584, endPoint y: 113, distance: 65.5
click at [584, 113] on label "Current supplier(s)" at bounding box center [556, 107] width 74 height 12
click at [613, 104] on input "Current supplier(s)" at bounding box center [673, 107] width 127 height 12
type input "i"
click at [631, 110] on input "ilumark" at bounding box center [673, 107] width 127 height 12
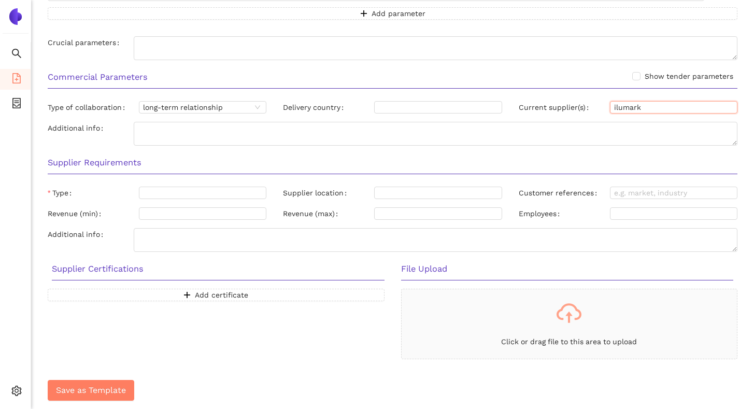
click at [631, 110] on input "ilumark" at bounding box center [673, 107] width 127 height 12
click at [658, 108] on input "ilumark" at bounding box center [673, 107] width 127 height 12
paste input "IZI Medical Products LLC"
type input "ilumark (Mutter: IZI Medical Products LLC)"
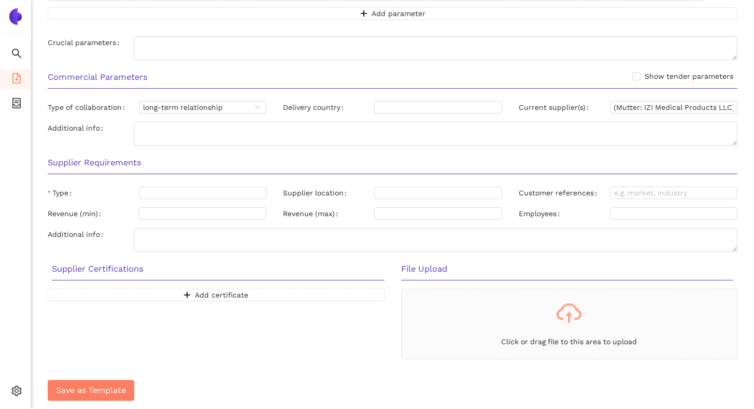
click at [741, 93] on div "Commercial Parameters Show tender parameters" at bounding box center [392, 80] width 706 height 33
click at [155, 194] on div at bounding box center [197, 193] width 112 height 8
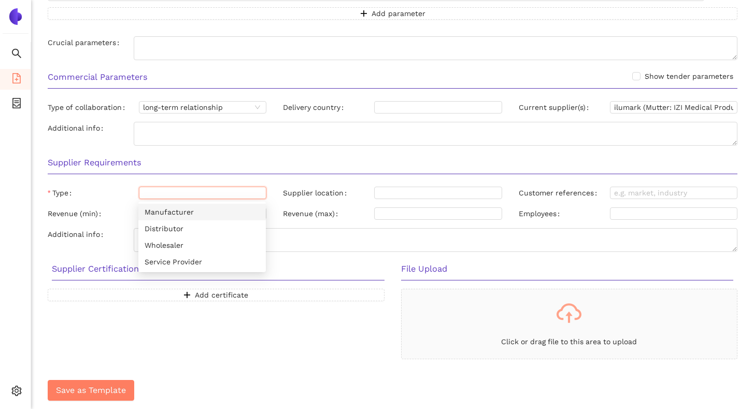
click at [159, 217] on div "Manufacturer" at bounding box center [202, 211] width 115 height 11
click at [309, 167] on h3 "Supplier Requirements" at bounding box center [393, 162] width 690 height 13
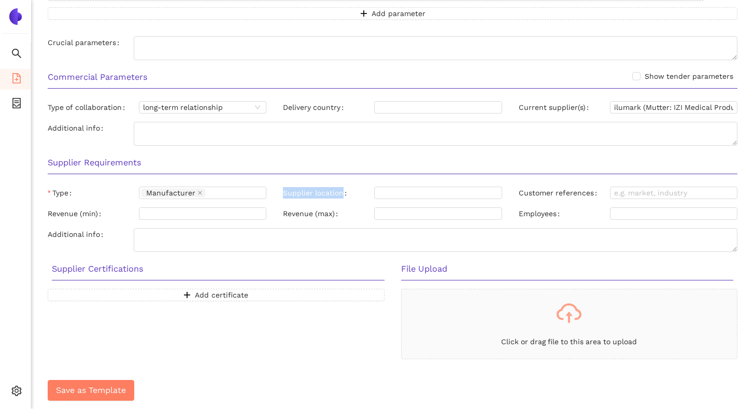
drag, startPoint x: 280, startPoint y: 192, endPoint x: 341, endPoint y: 193, distance: 61.7
click at [341, 193] on div "Supplier location" at bounding box center [392, 195] width 235 height 17
click at [271, 232] on textarea "Additional info" at bounding box center [436, 240] width 604 height 24
type textarea "Fokus: Europa"
click at [314, 166] on h3 "Supplier Requirements" at bounding box center [393, 162] width 690 height 13
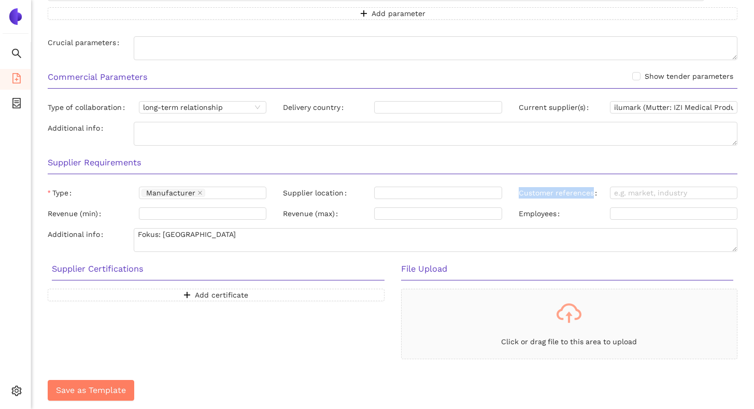
drag, startPoint x: 518, startPoint y: 194, endPoint x: 588, endPoint y: 201, distance: 70.3
click at [588, 201] on div "Customer references" at bounding box center [627, 195] width 235 height 17
click at [619, 191] on input "Customer references" at bounding box center [673, 193] width 127 height 12
type input "Medizin"
click at [628, 158] on h3 "Supplier Requirements" at bounding box center [393, 162] width 690 height 13
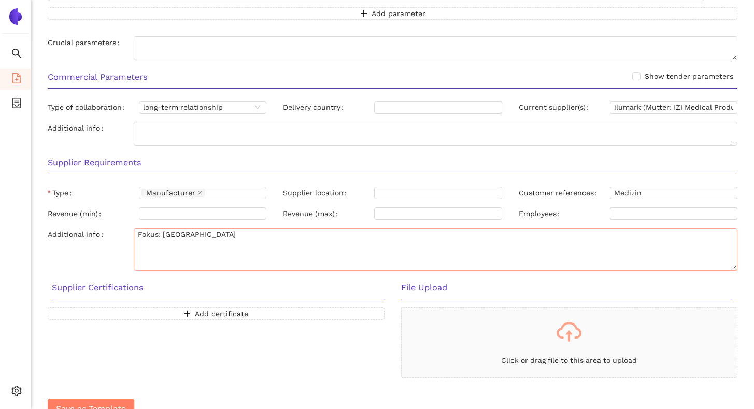
drag, startPoint x: 733, startPoint y: 250, endPoint x: 731, endPoint y: 268, distance: 18.8
click at [731, 268] on textarea "Fokus: Europa" at bounding box center [436, 249] width 604 height 42
click at [206, 234] on textarea "Fokus: Europa" at bounding box center [436, 249] width 604 height 42
type textarea "Fokus: Europa References: Nice-to-Have"
click at [351, 220] on div "Revenue (max)" at bounding box center [392, 215] width 235 height 17
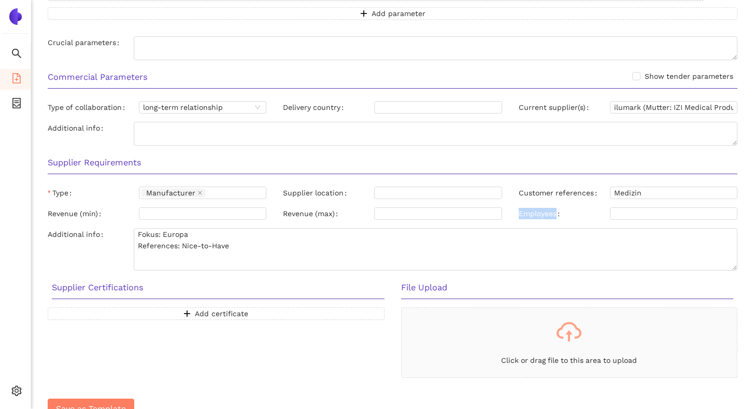
drag, startPoint x: 518, startPoint y: 214, endPoint x: 568, endPoint y: 215, distance: 50.3
click at [568, 215] on div "Employees" at bounding box center [627, 215] width 235 height 17
click at [351, 279] on div "Supplier Certifications" at bounding box center [218, 291] width 349 height 33
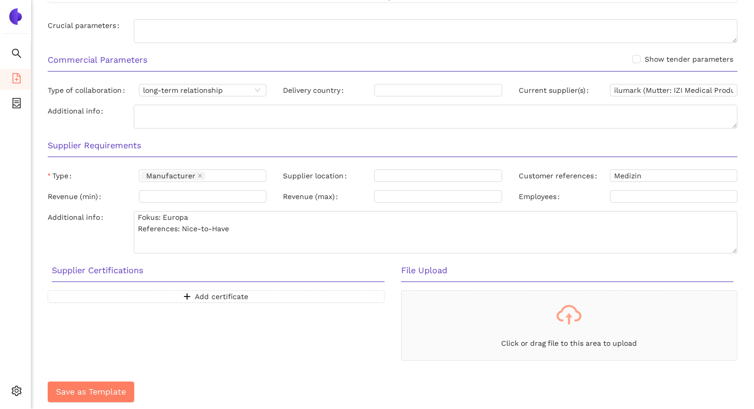
scroll to position [655, 0]
click at [211, 291] on span "Add certificate" at bounding box center [221, 294] width 53 height 11
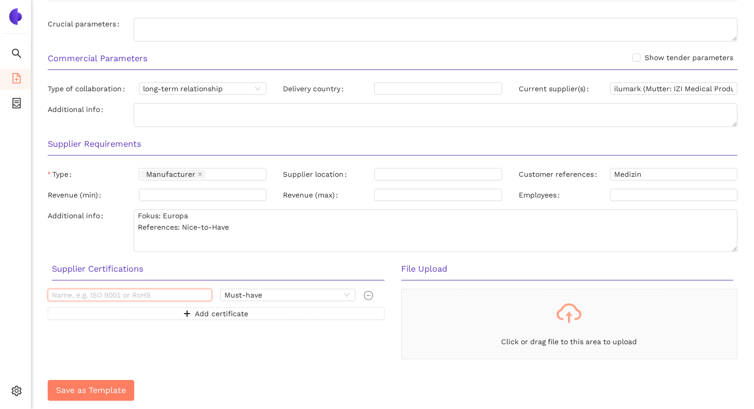
click at [194, 293] on input "text" at bounding box center [130, 295] width 164 height 12
type input "ISO 9001"
click at [242, 264] on h3 "Supplier Certifications" at bounding box center [218, 268] width 333 height 13
click at [205, 311] on span "Add certificate" at bounding box center [221, 313] width 53 height 11
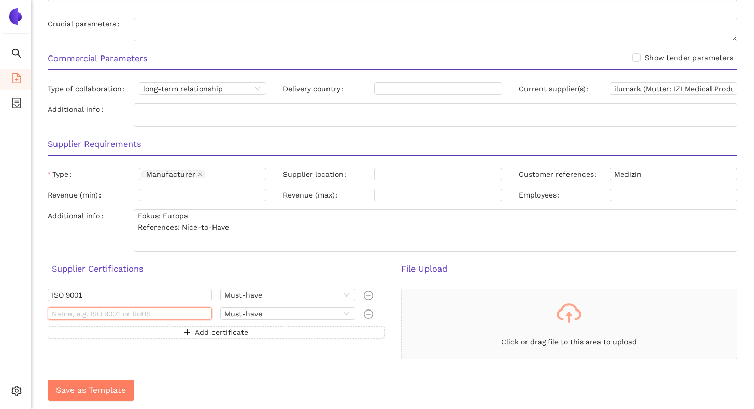
click at [170, 311] on input "text" at bounding box center [130, 313] width 164 height 12
type input "ISO 13485"
click at [197, 263] on h3 "Supplier Certifications" at bounding box center [218, 268] width 333 height 13
click at [233, 293] on span "Must-have" at bounding box center [287, 294] width 127 height 11
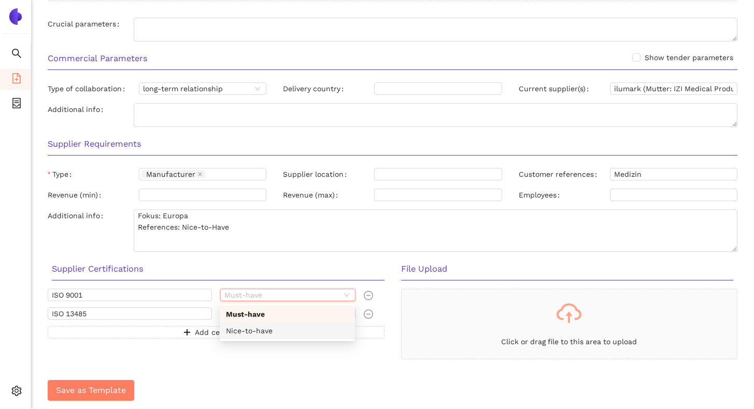
click at [235, 328] on div "Nice-to-have" at bounding box center [287, 330] width 123 height 11
click at [236, 316] on span "Must-have" at bounding box center [287, 313] width 127 height 11
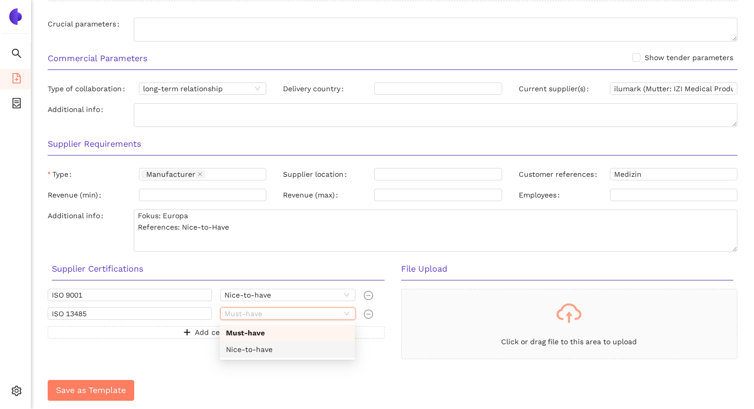
click at [239, 345] on div "Nice-to-have" at bounding box center [287, 349] width 123 height 11
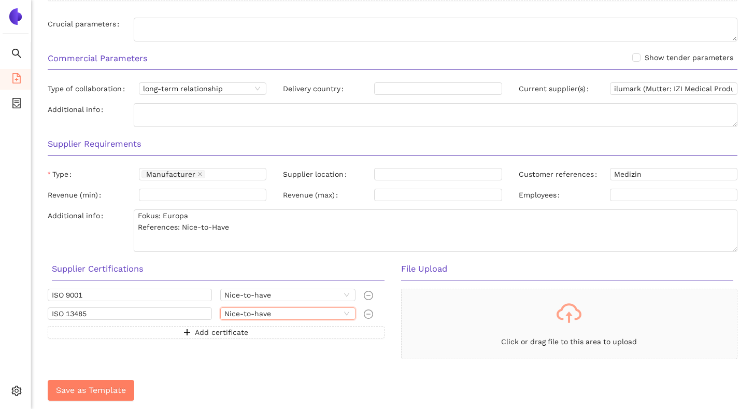
click at [235, 357] on div "ISO 9001 Nice-to-have ISO 13485 Nice-to-have Nice-to-have Add certificate" at bounding box center [215, 324] width 353 height 70
click at [119, 383] on span "Save as Template" at bounding box center [91, 389] width 70 height 13
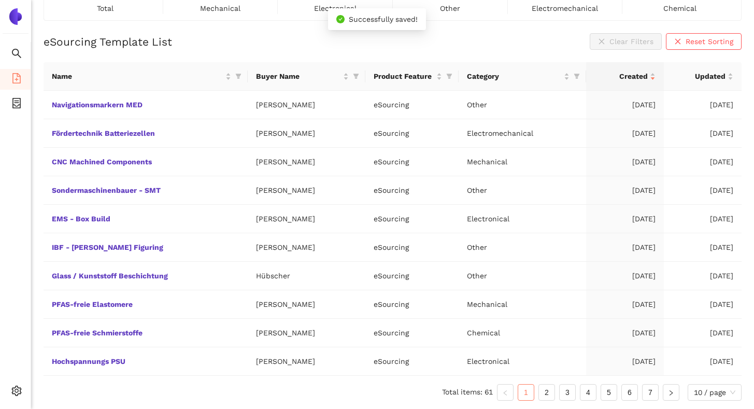
scroll to position [86, 0]
click at [0, 0] on link "Navigationsmarkern MED" at bounding box center [0, 0] width 0 height 0
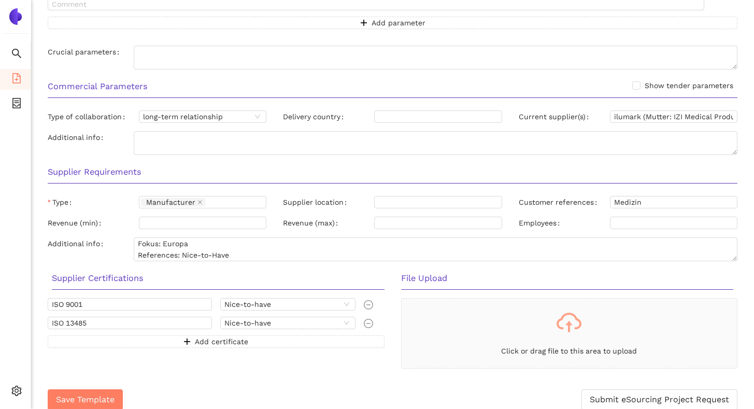
scroll to position [636, 0]
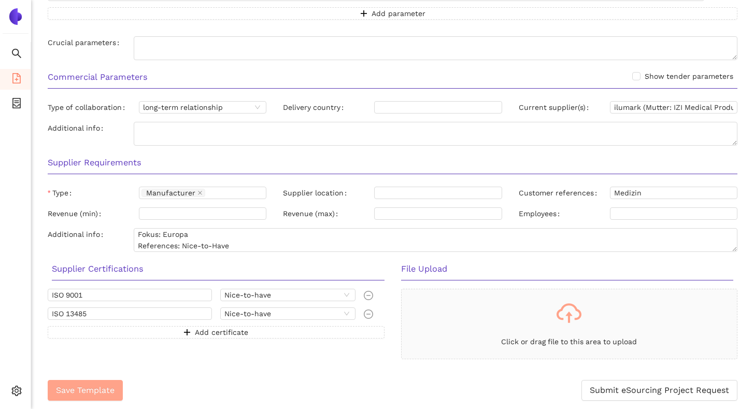
click at [92, 386] on span "Save Template" at bounding box center [85, 389] width 59 height 13
click at [94, 383] on span "Save Template" at bounding box center [85, 389] width 59 height 13
click at [95, 390] on span "Save Template" at bounding box center [85, 389] width 59 height 13
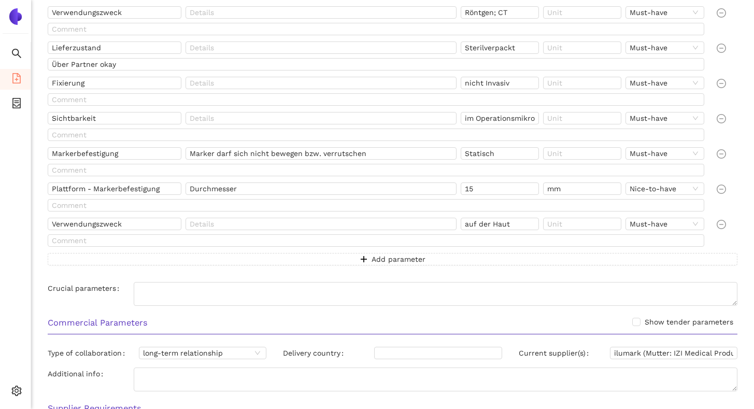
scroll to position [391, 0]
